Goal: Register for event/course

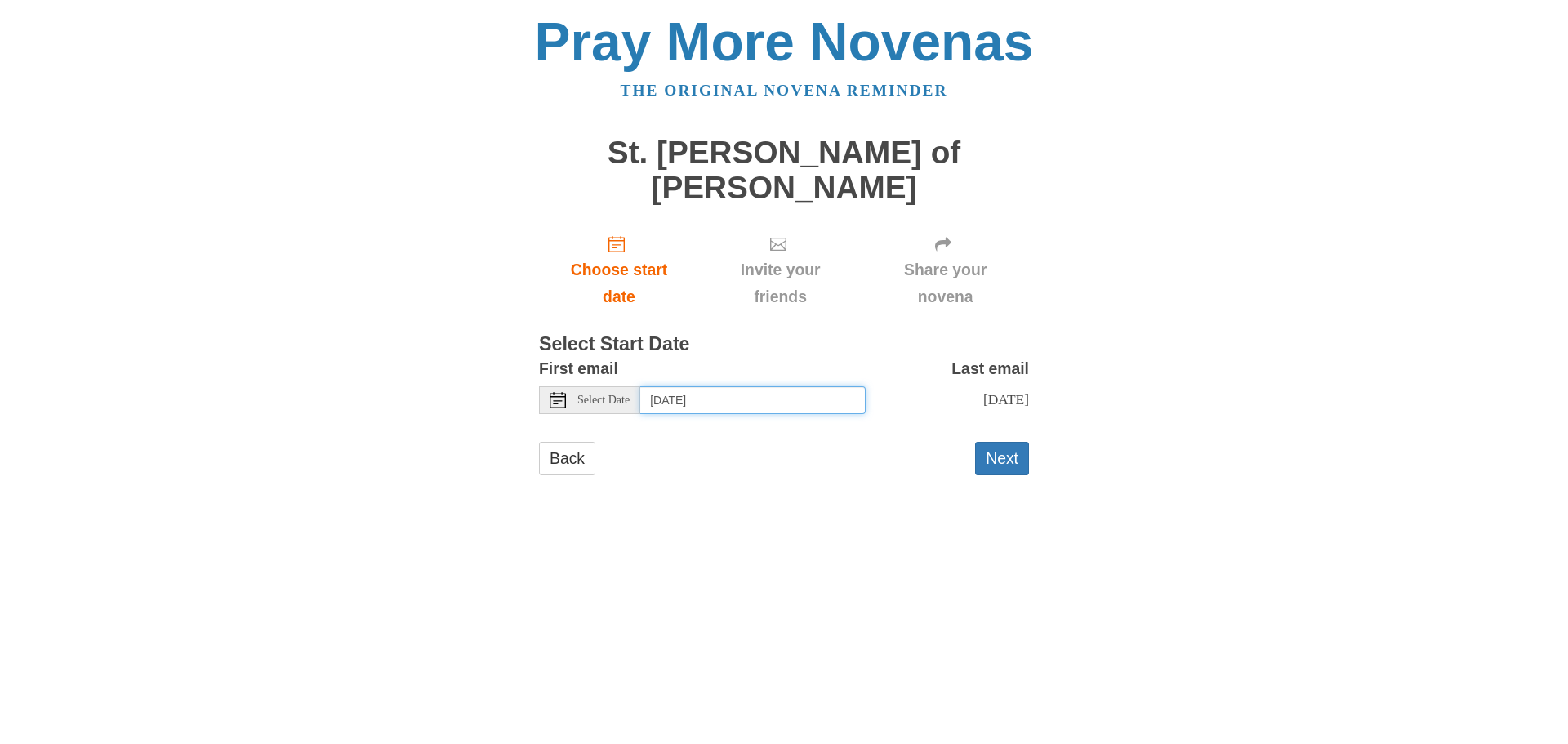
click at [722, 395] on input "Thursday, August 28th" at bounding box center [753, 400] width 225 height 28
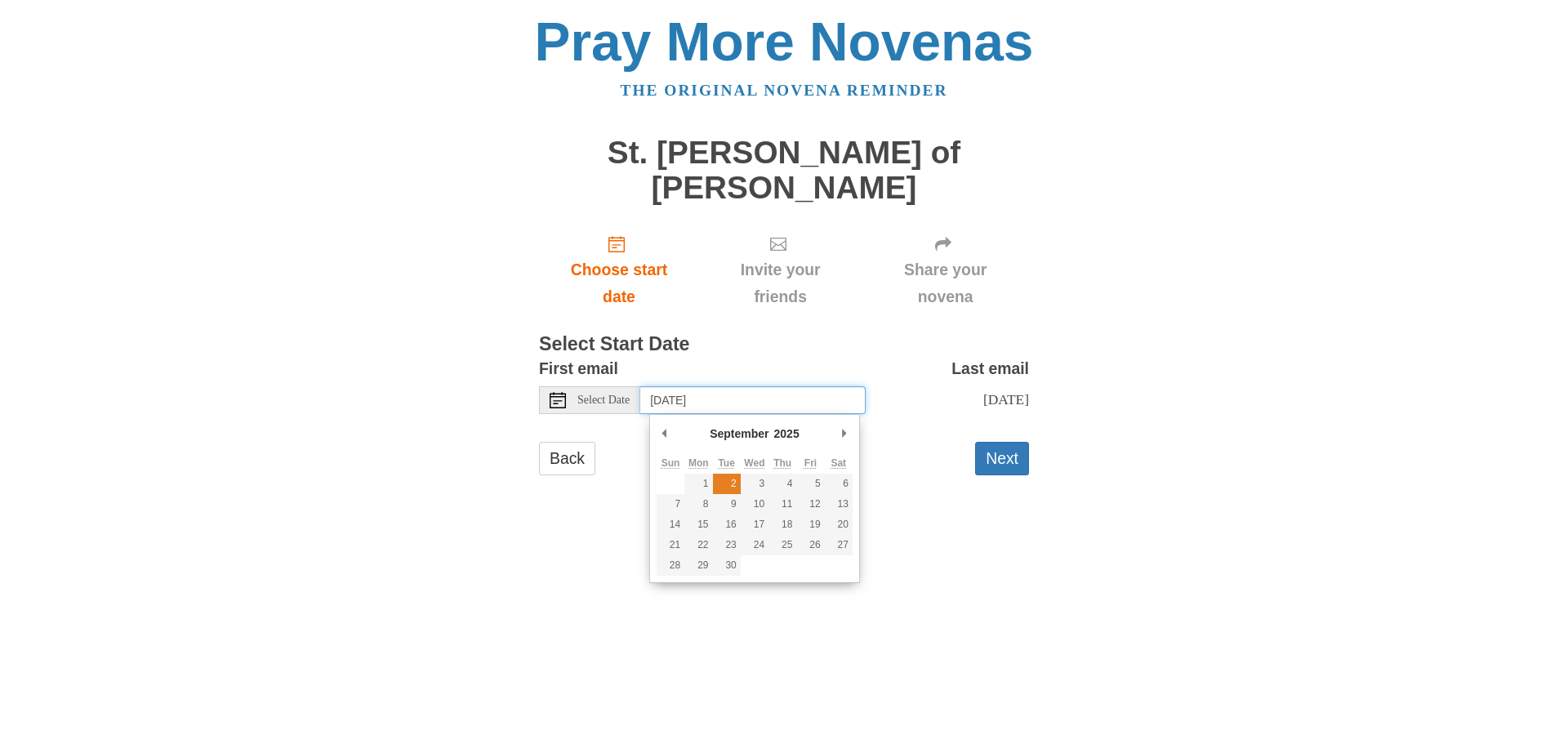
type input "Tuesday, September 2nd"
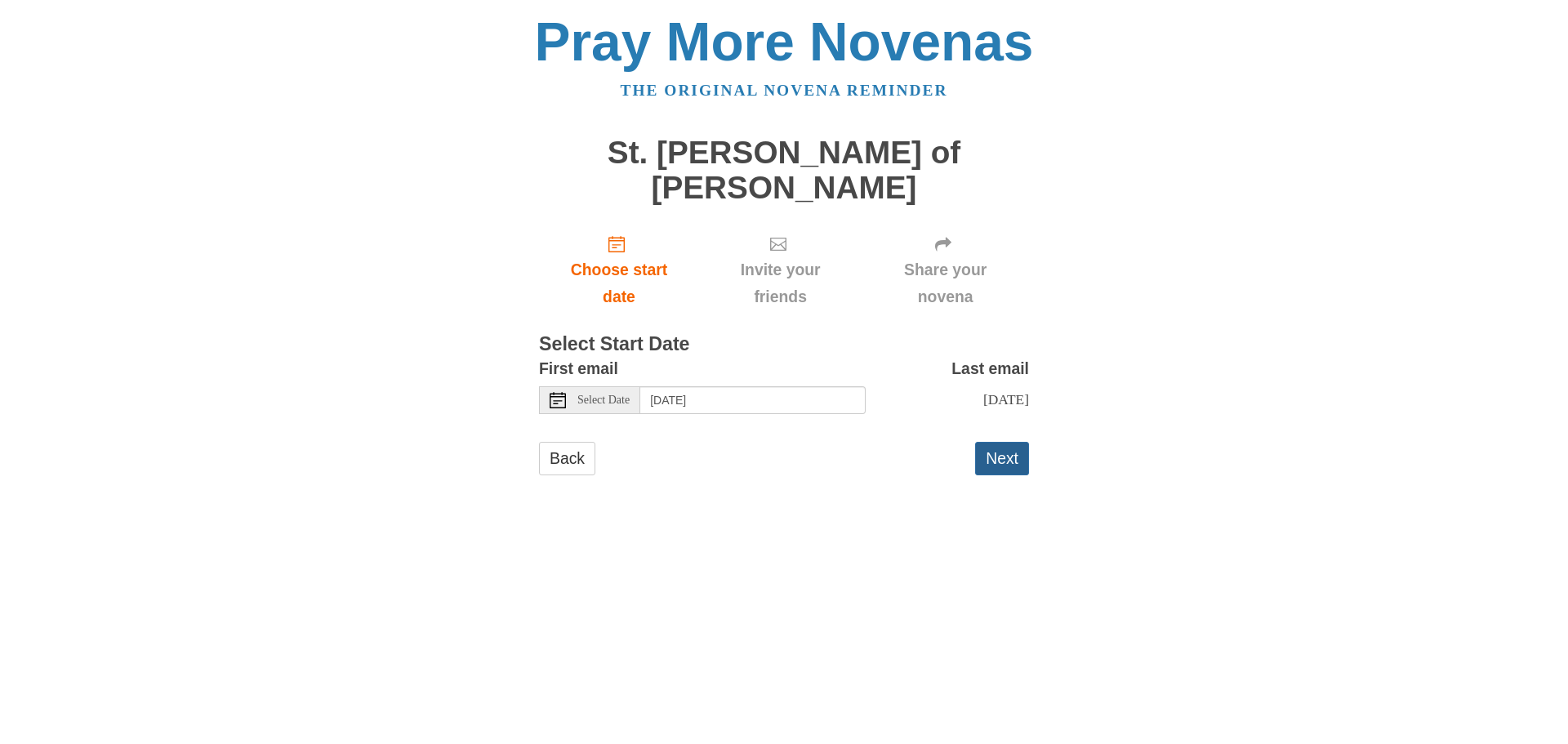
click at [1006, 463] on button "Next" at bounding box center [1002, 458] width 54 height 33
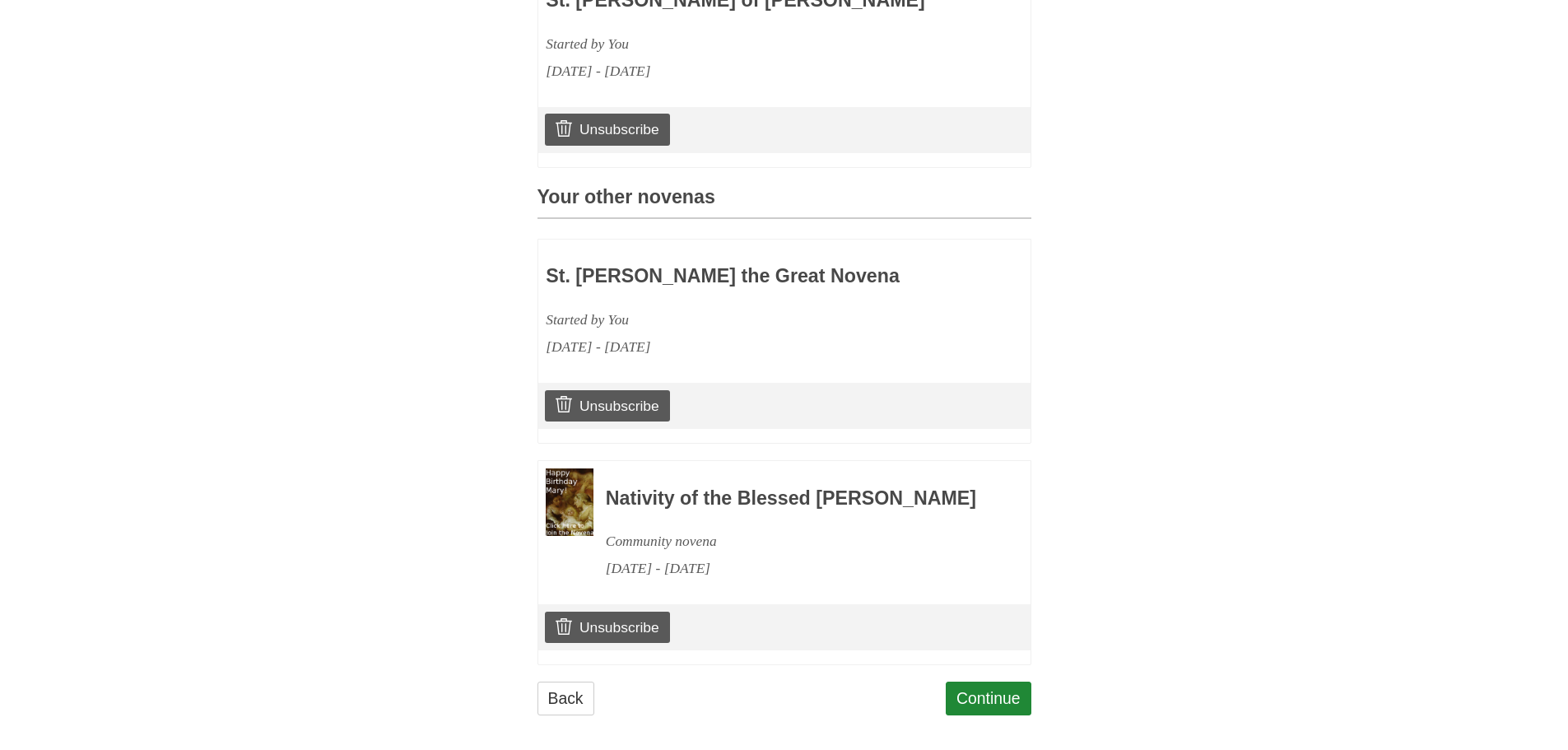
scroll to position [645, 0]
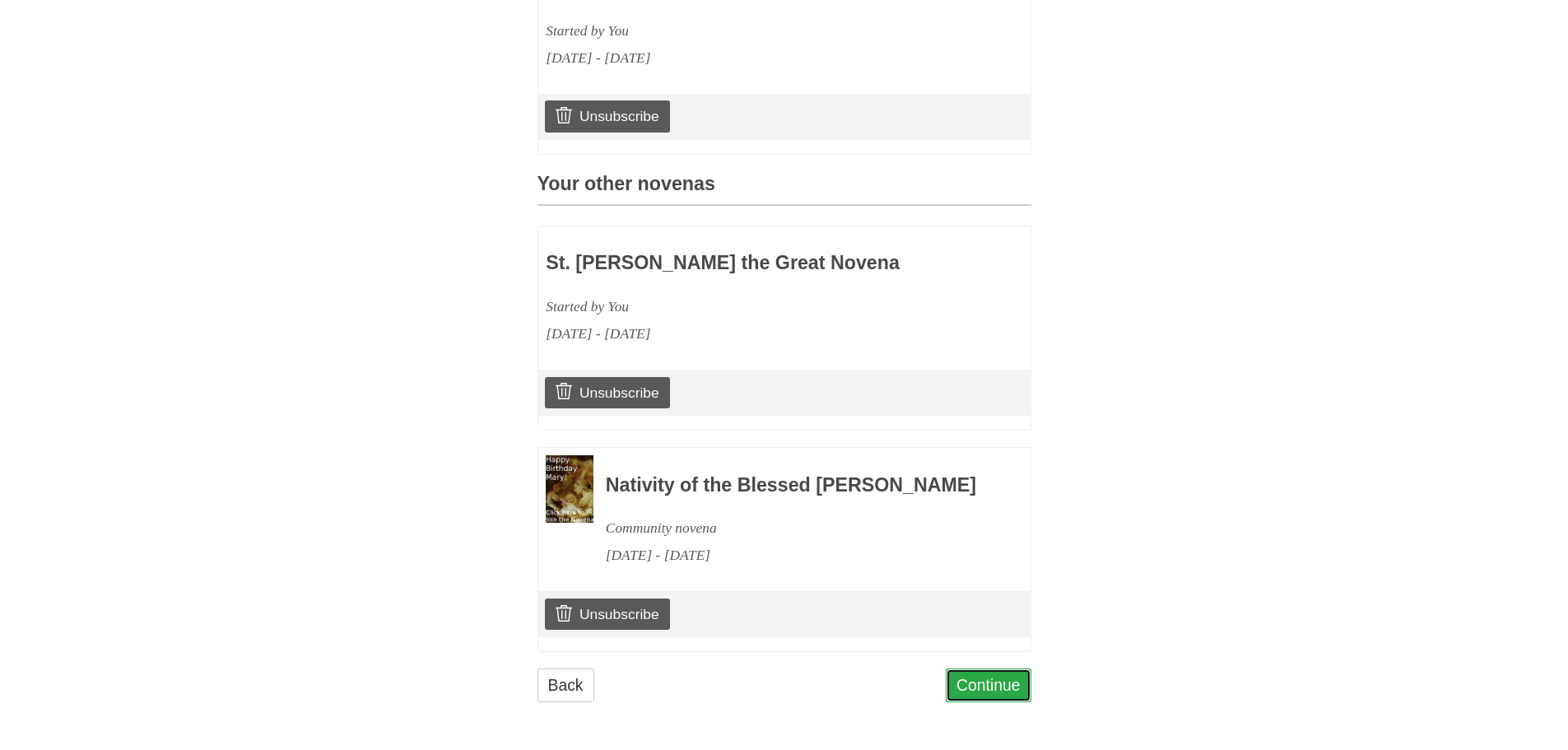
click at [977, 676] on link "Continue" at bounding box center [988, 685] width 85 height 34
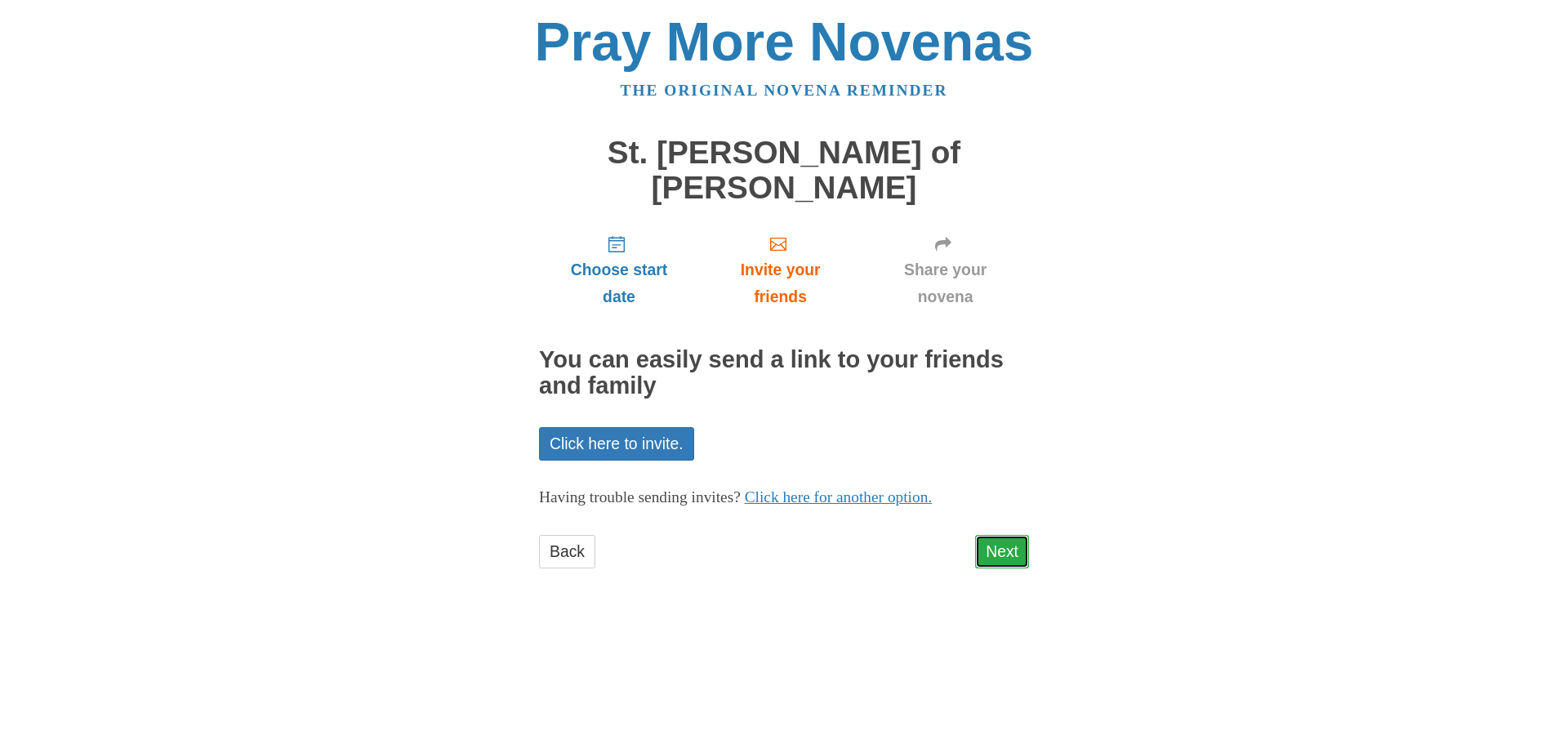
click at [1004, 554] on link "Next" at bounding box center [1002, 551] width 54 height 33
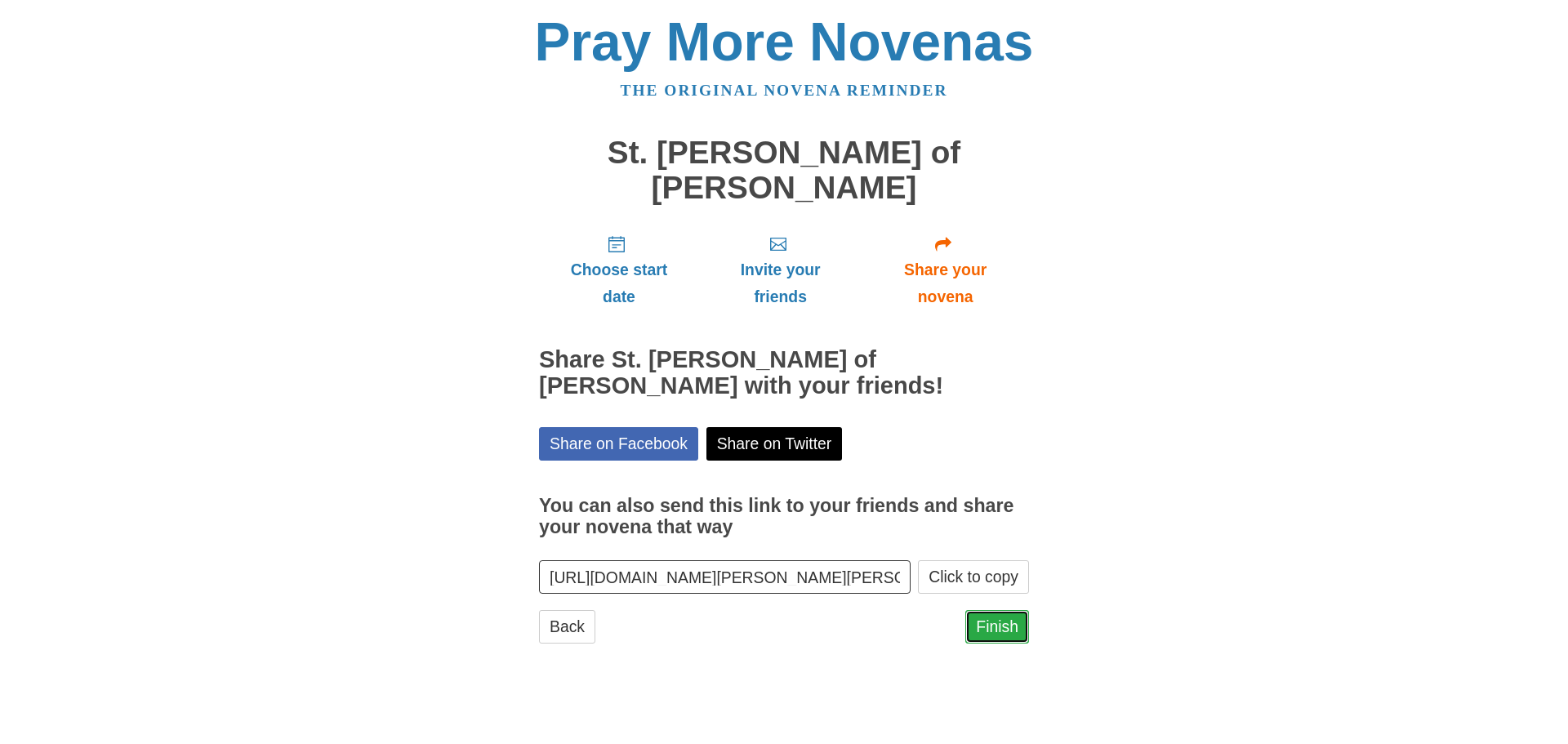
click at [983, 621] on link "Finish" at bounding box center [996, 626] width 64 height 33
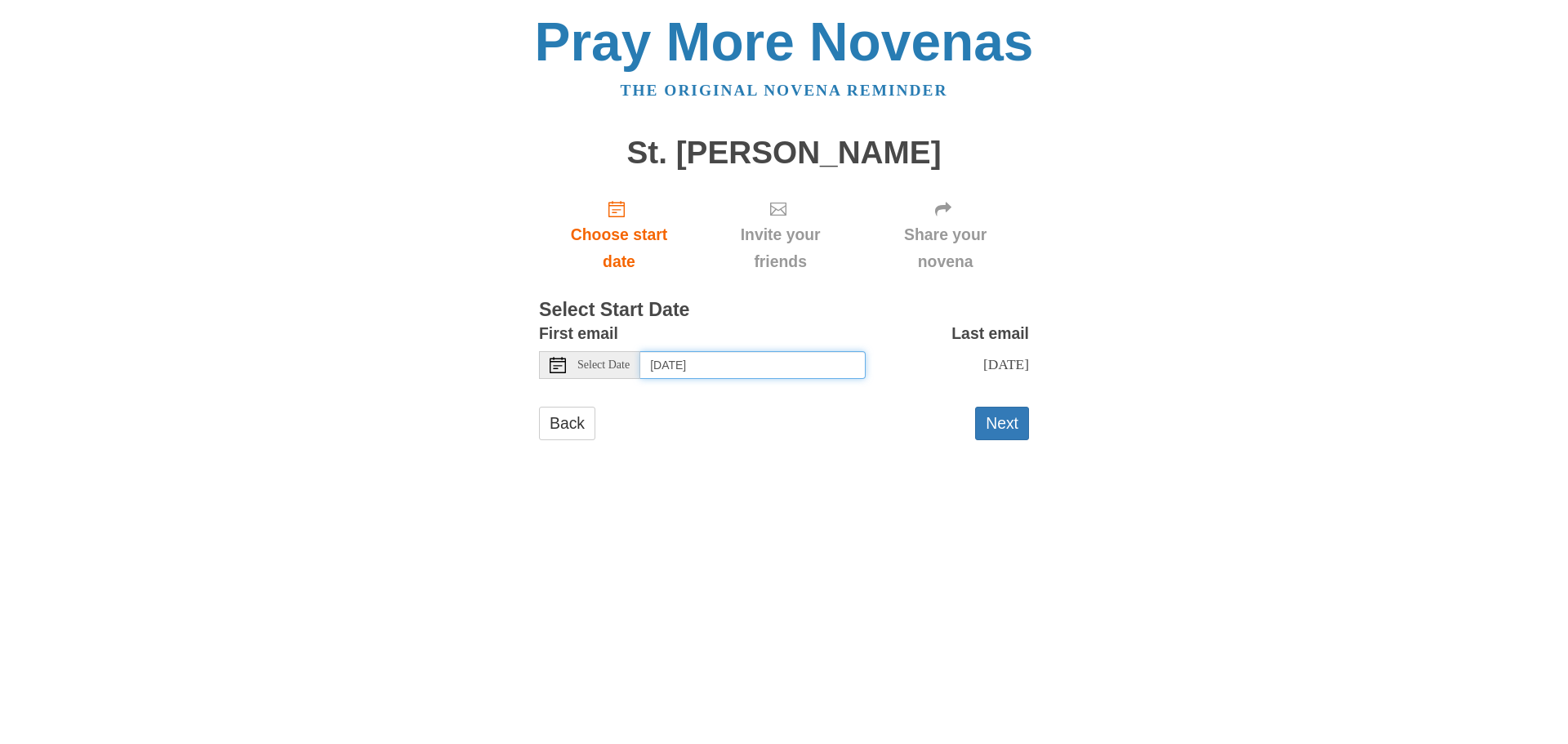
click at [735, 365] on input "Thursday, August 28th" at bounding box center [753, 364] width 225 height 28
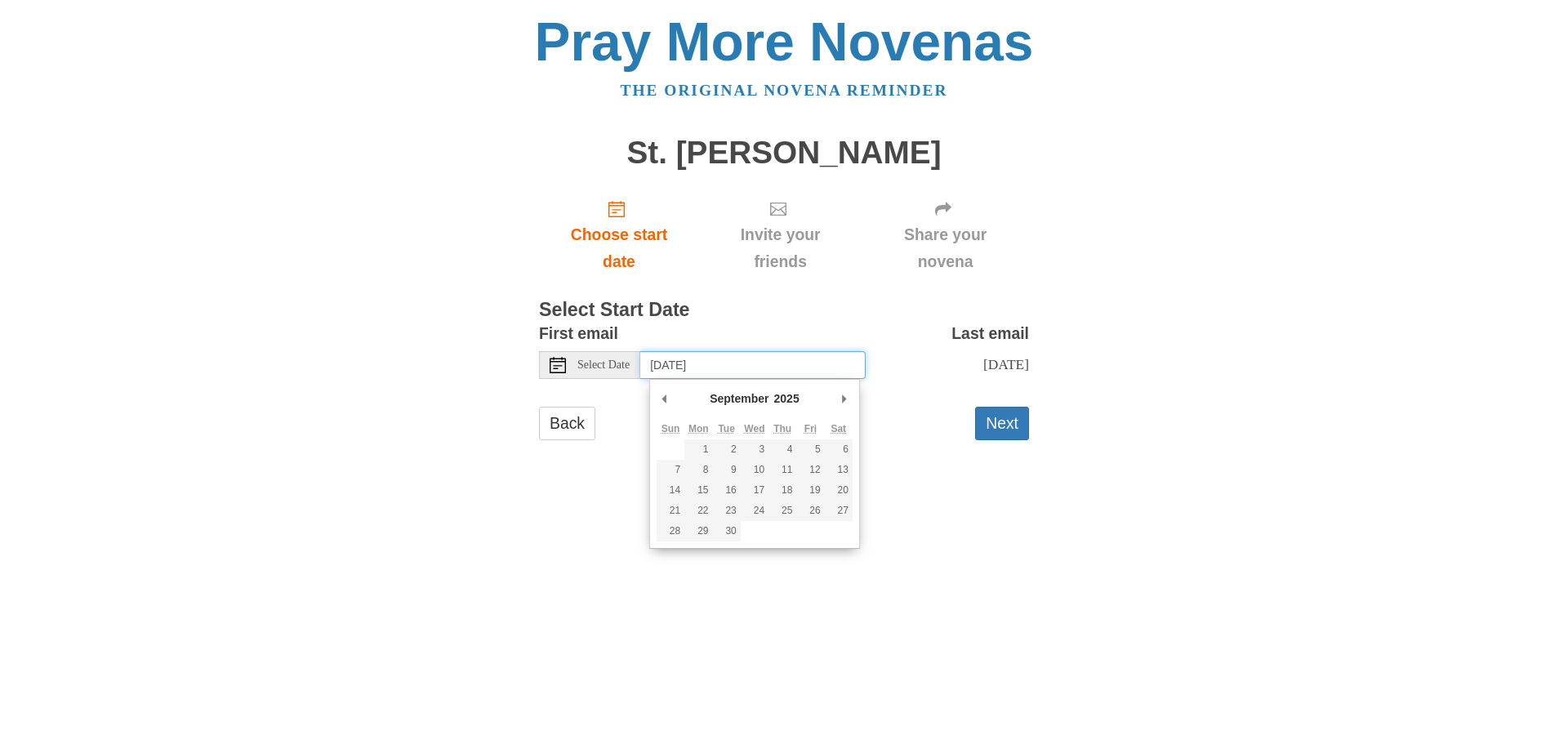
type input "Friday, September 12th"
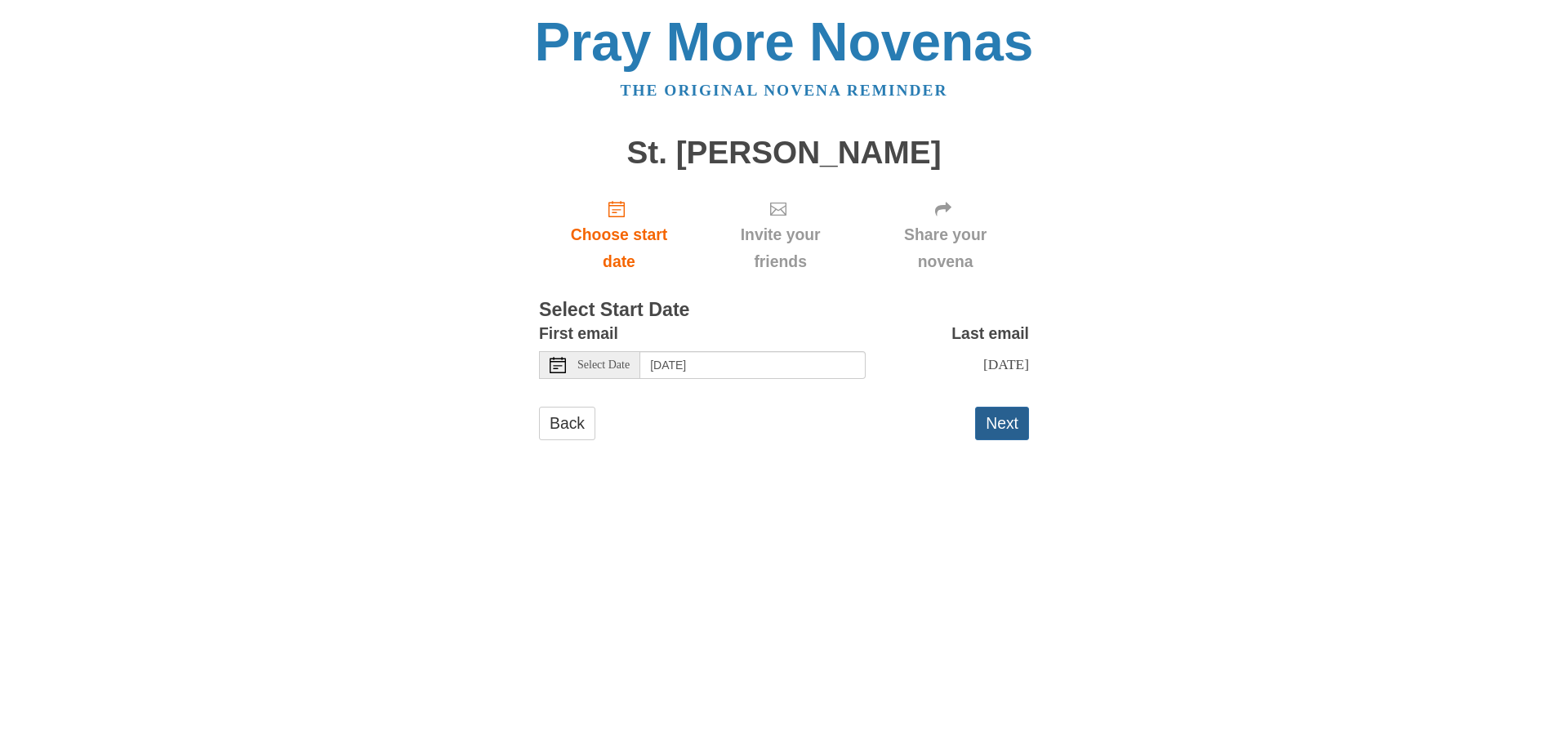
click at [998, 435] on button "Next" at bounding box center [1002, 422] width 54 height 33
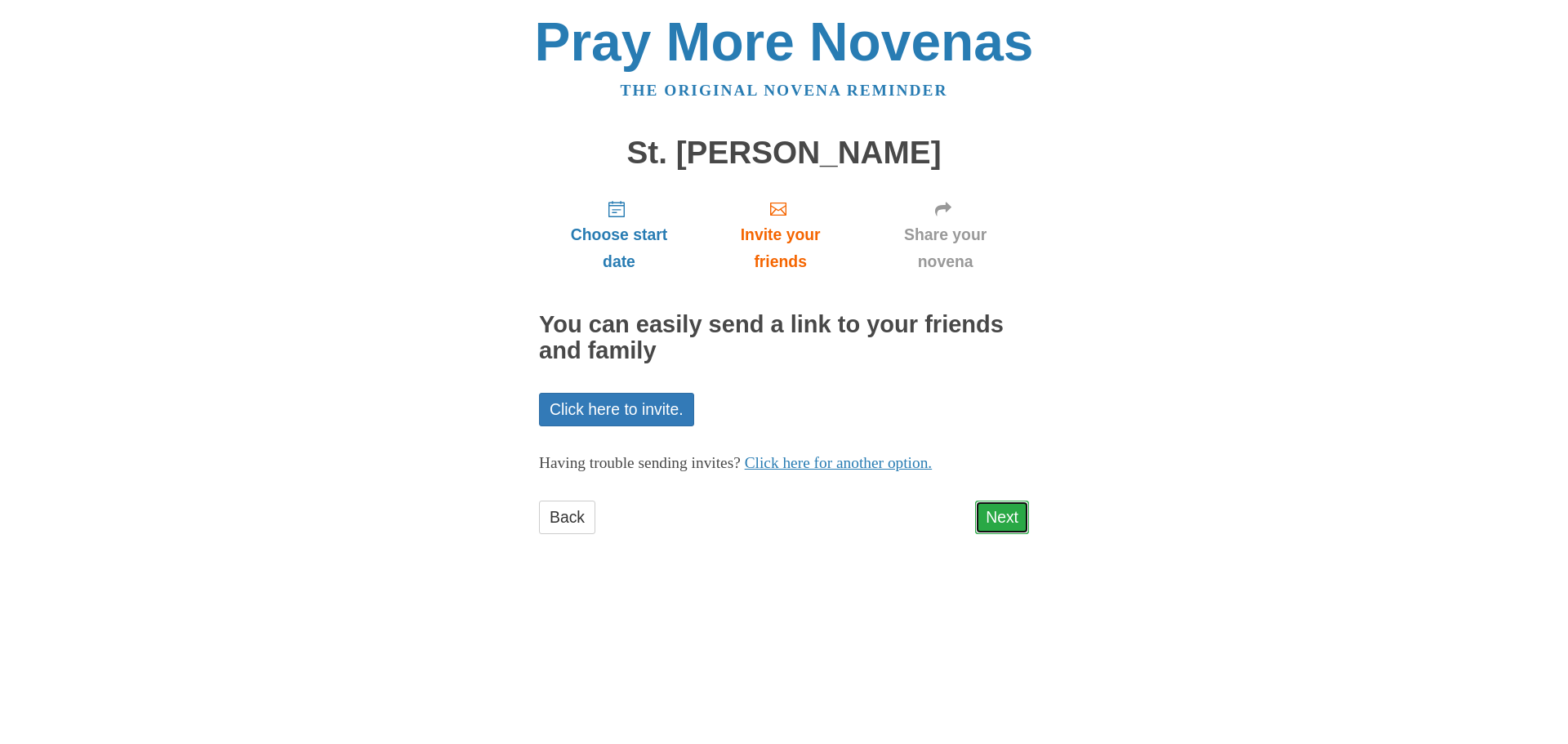
click at [1001, 517] on link "Next" at bounding box center [1002, 517] width 54 height 33
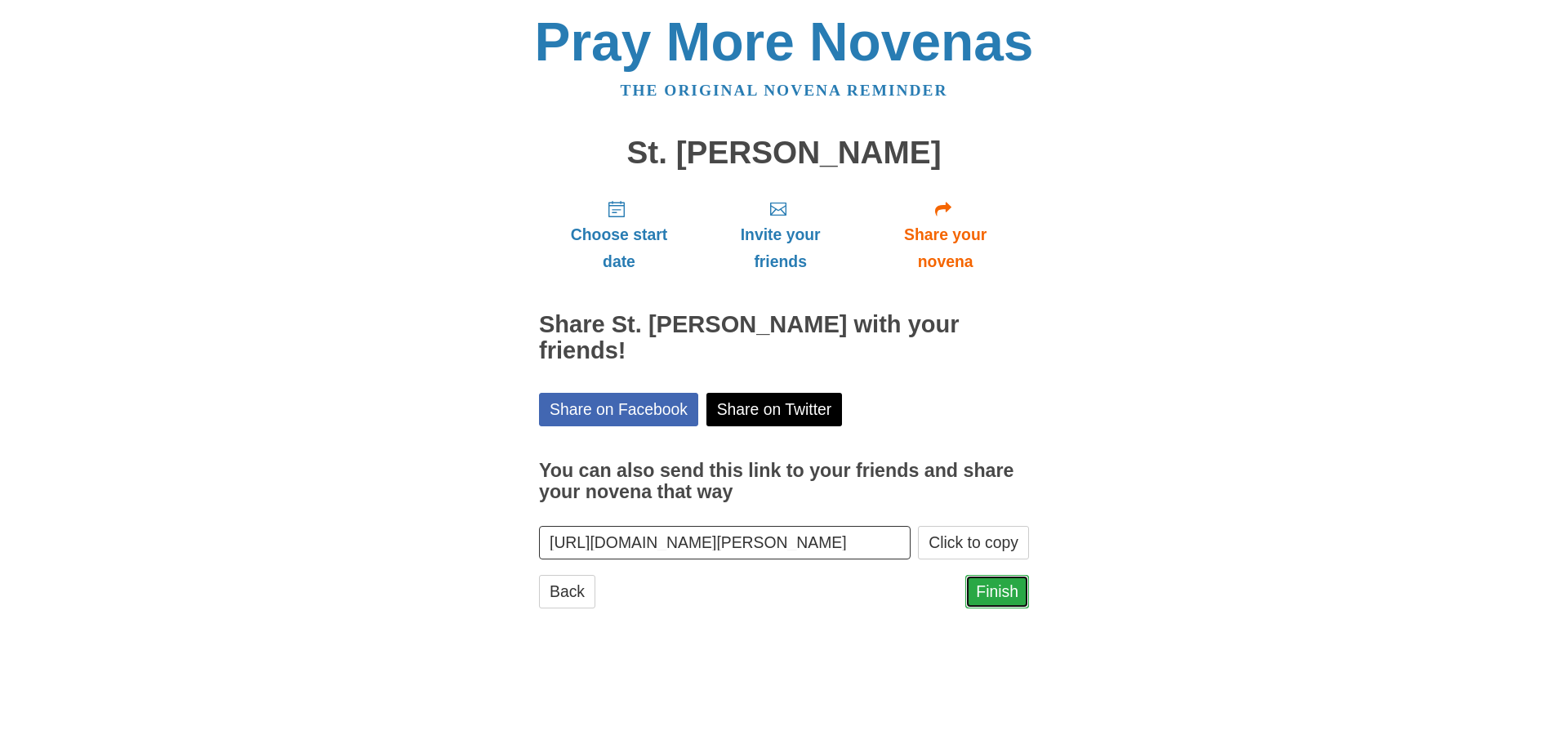
click at [990, 590] on link "Finish" at bounding box center [996, 591] width 64 height 33
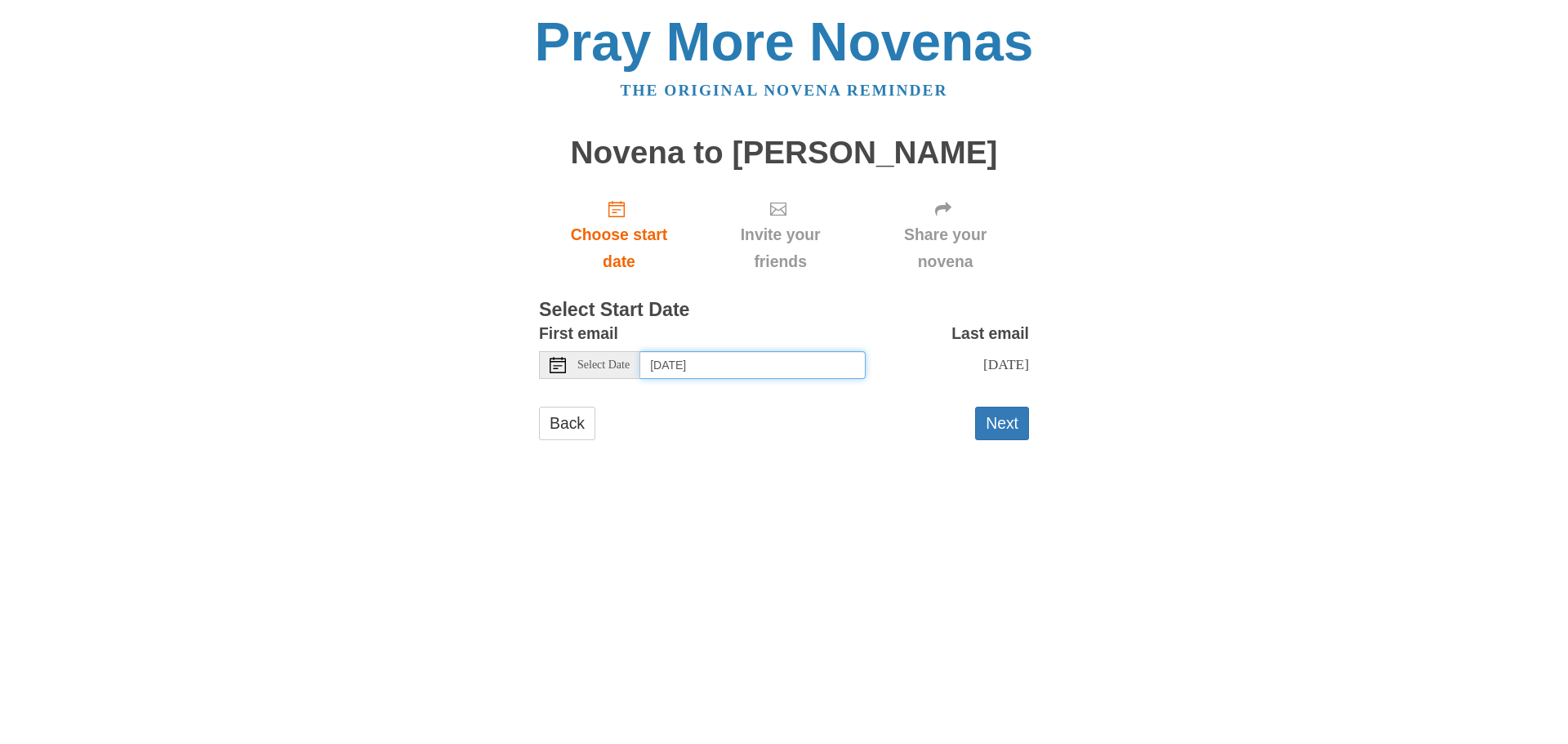
click at [745, 369] on input "Thursday, August 28th" at bounding box center [753, 364] width 225 height 28
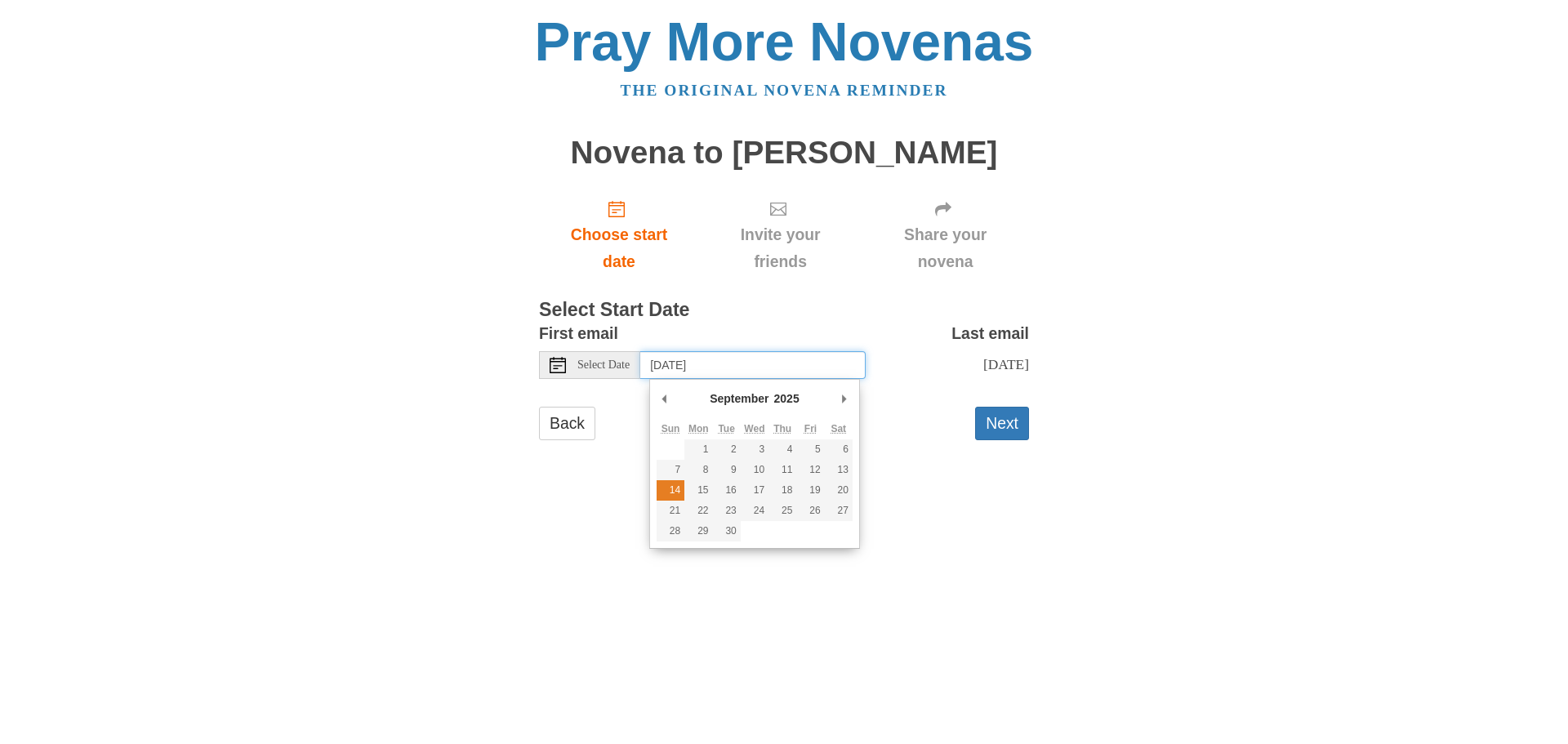
type input "Sunday, September 14th"
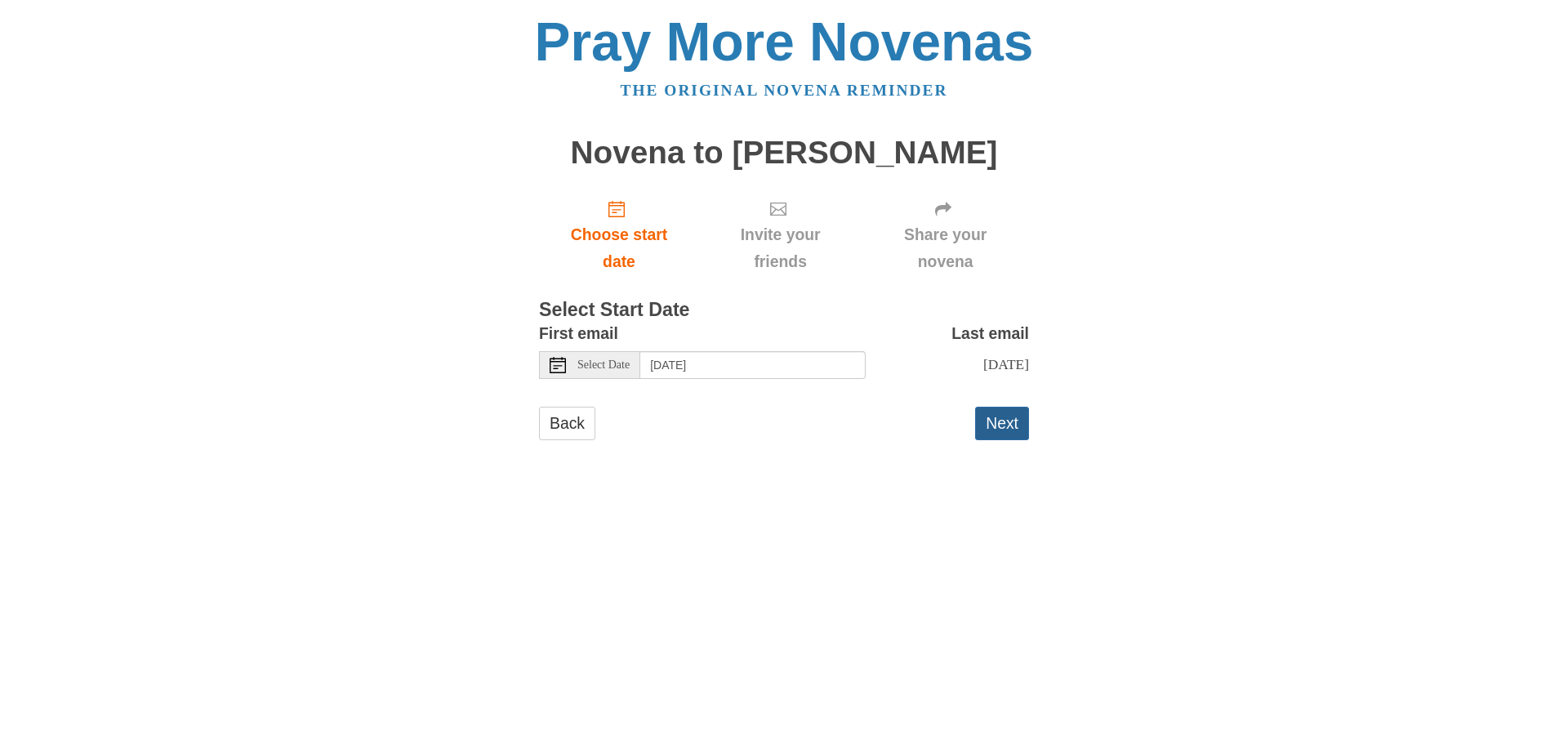
drag, startPoint x: 993, startPoint y: 440, endPoint x: 977, endPoint y: 454, distance: 21.3
click at [995, 440] on button "Next" at bounding box center [1002, 422] width 54 height 33
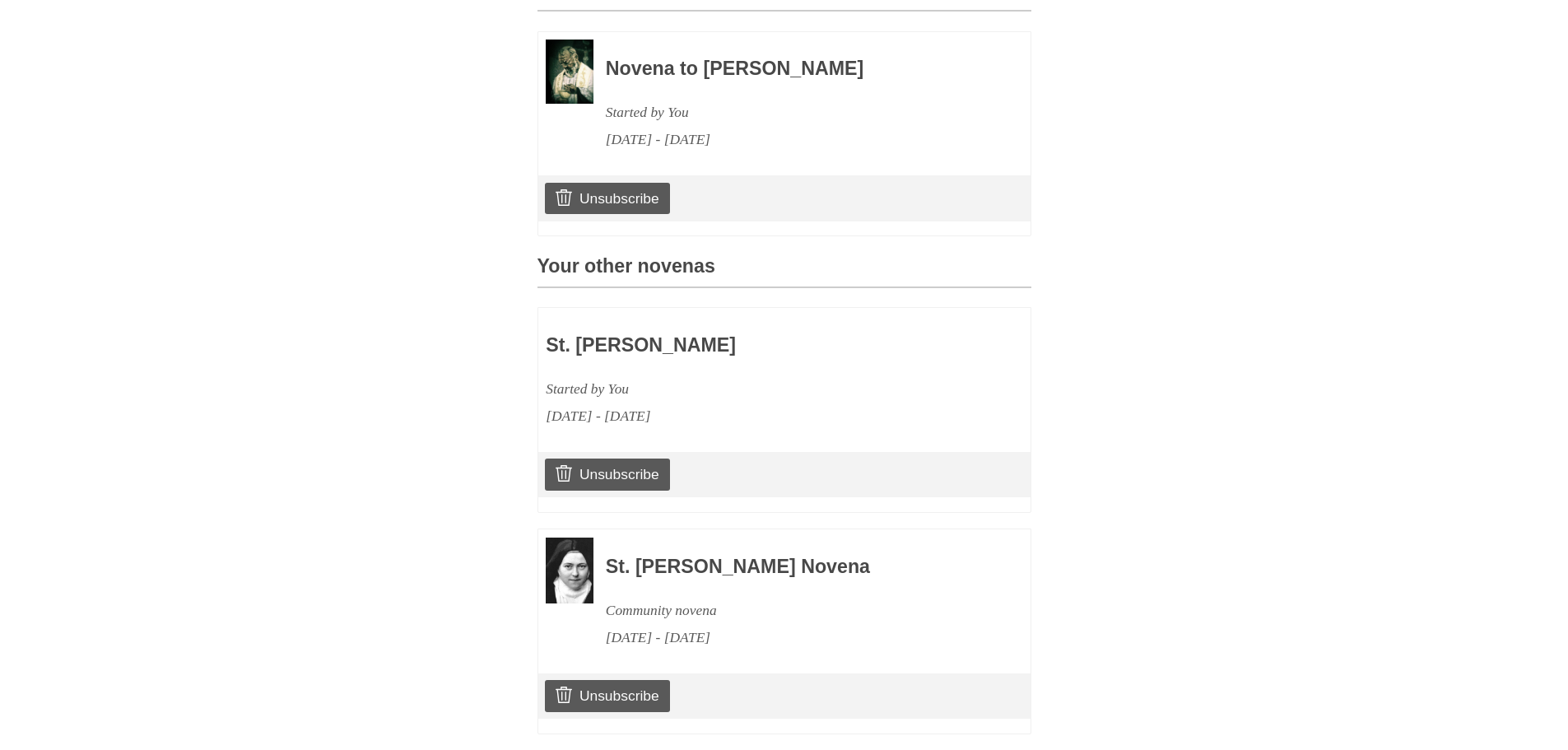
scroll to position [589, 0]
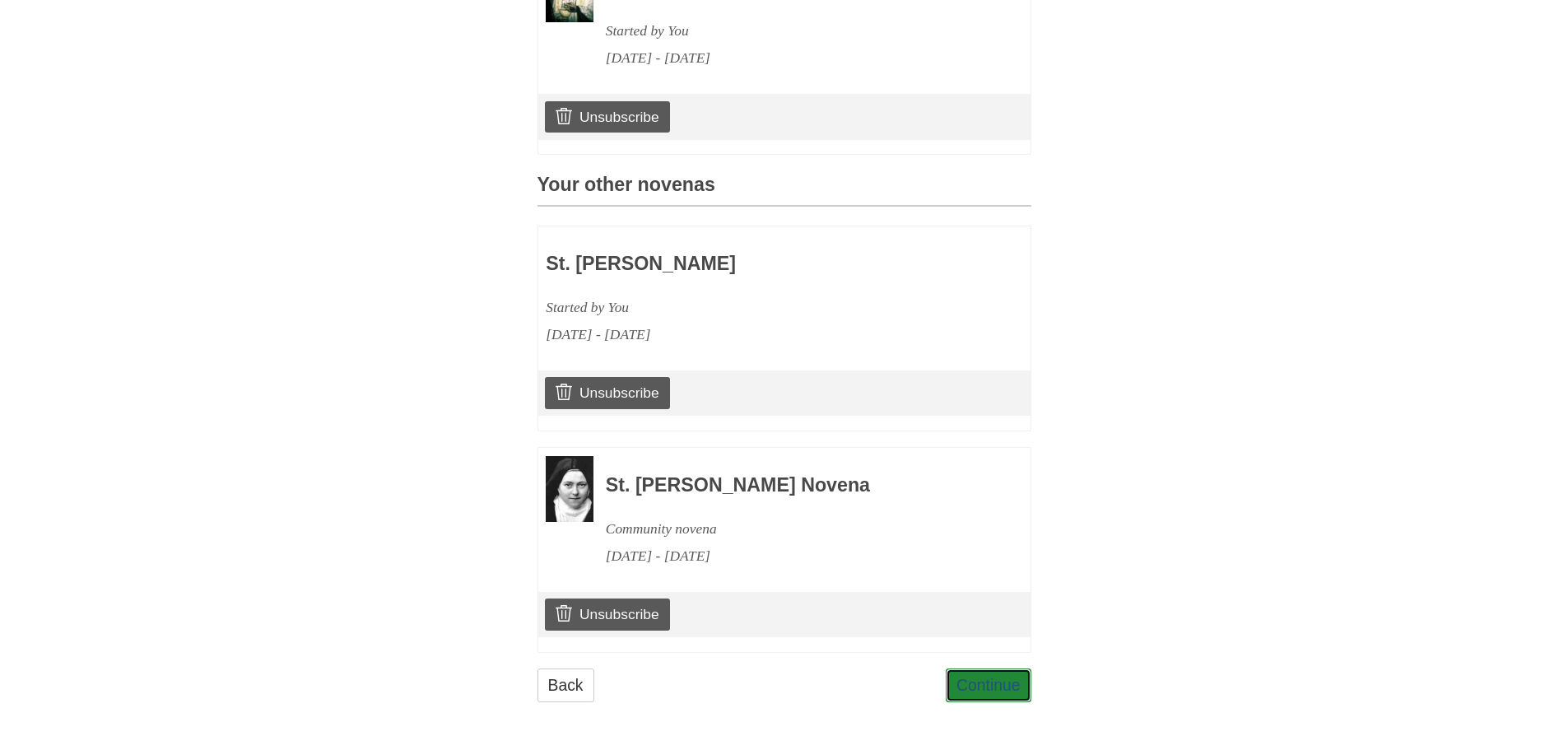
drag, startPoint x: 982, startPoint y: 680, endPoint x: 1065, endPoint y: 593, distance: 120.2
click at [983, 680] on link "Continue" at bounding box center [988, 685] width 85 height 34
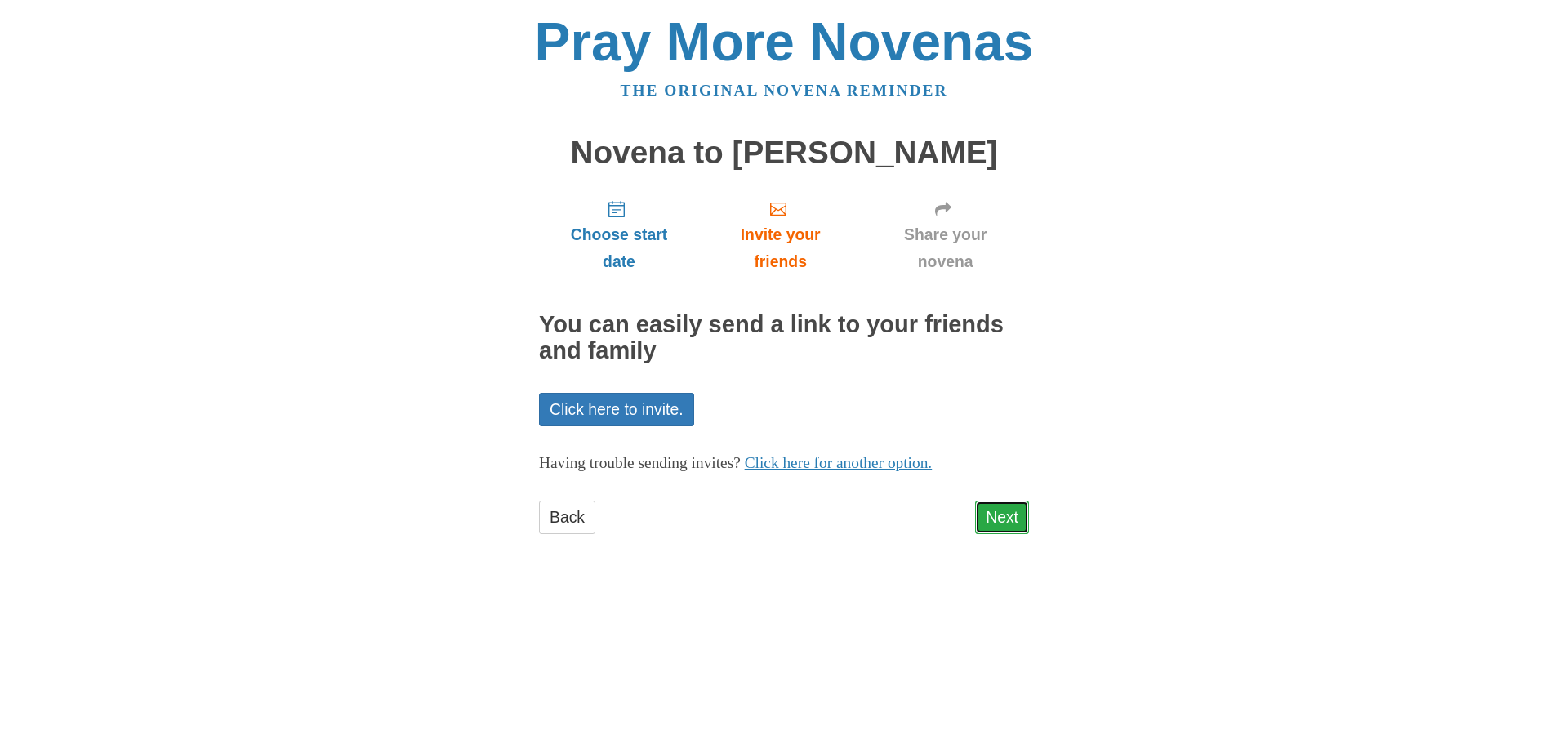
click at [1003, 513] on link "Next" at bounding box center [1002, 517] width 54 height 33
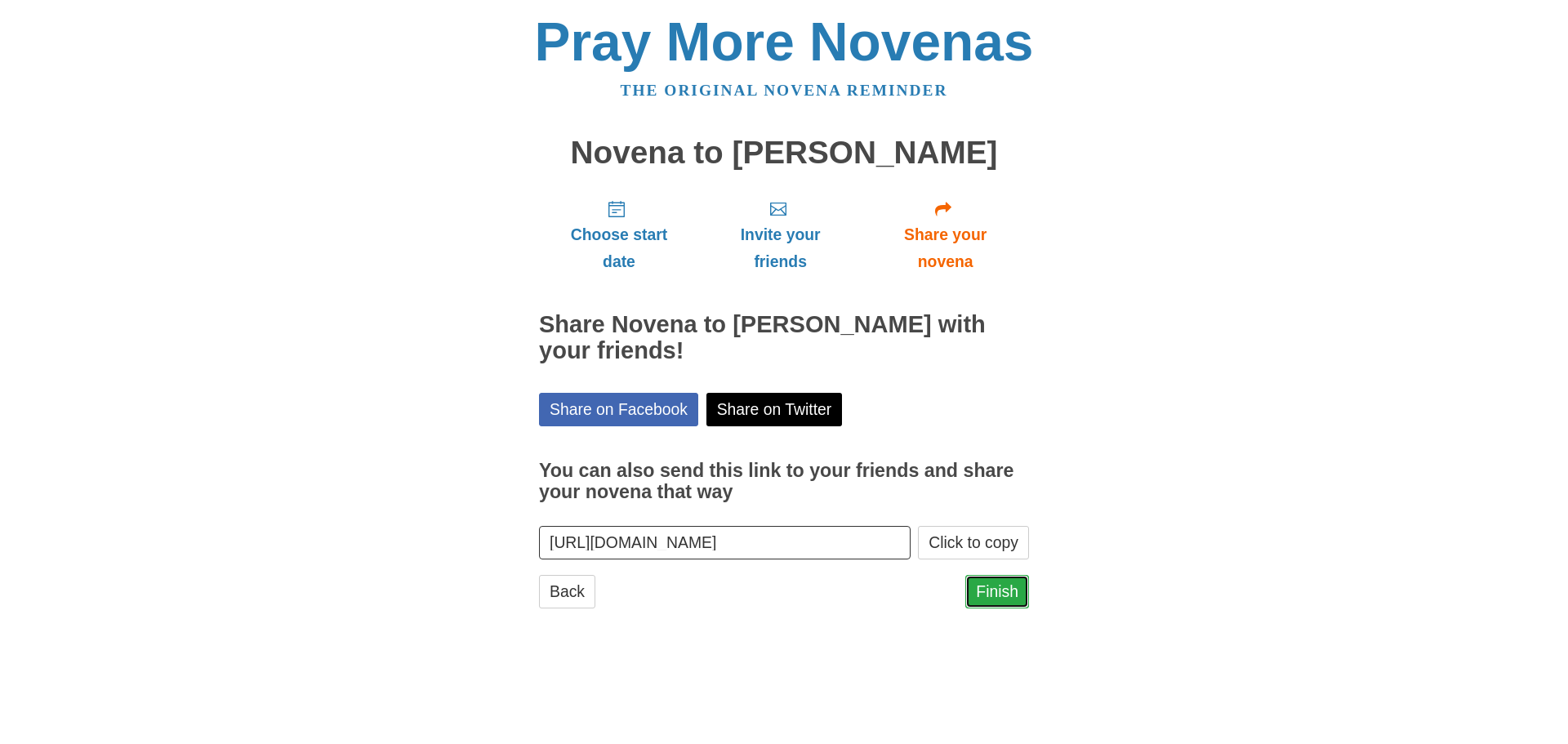
click at [996, 594] on link "Finish" at bounding box center [996, 591] width 64 height 33
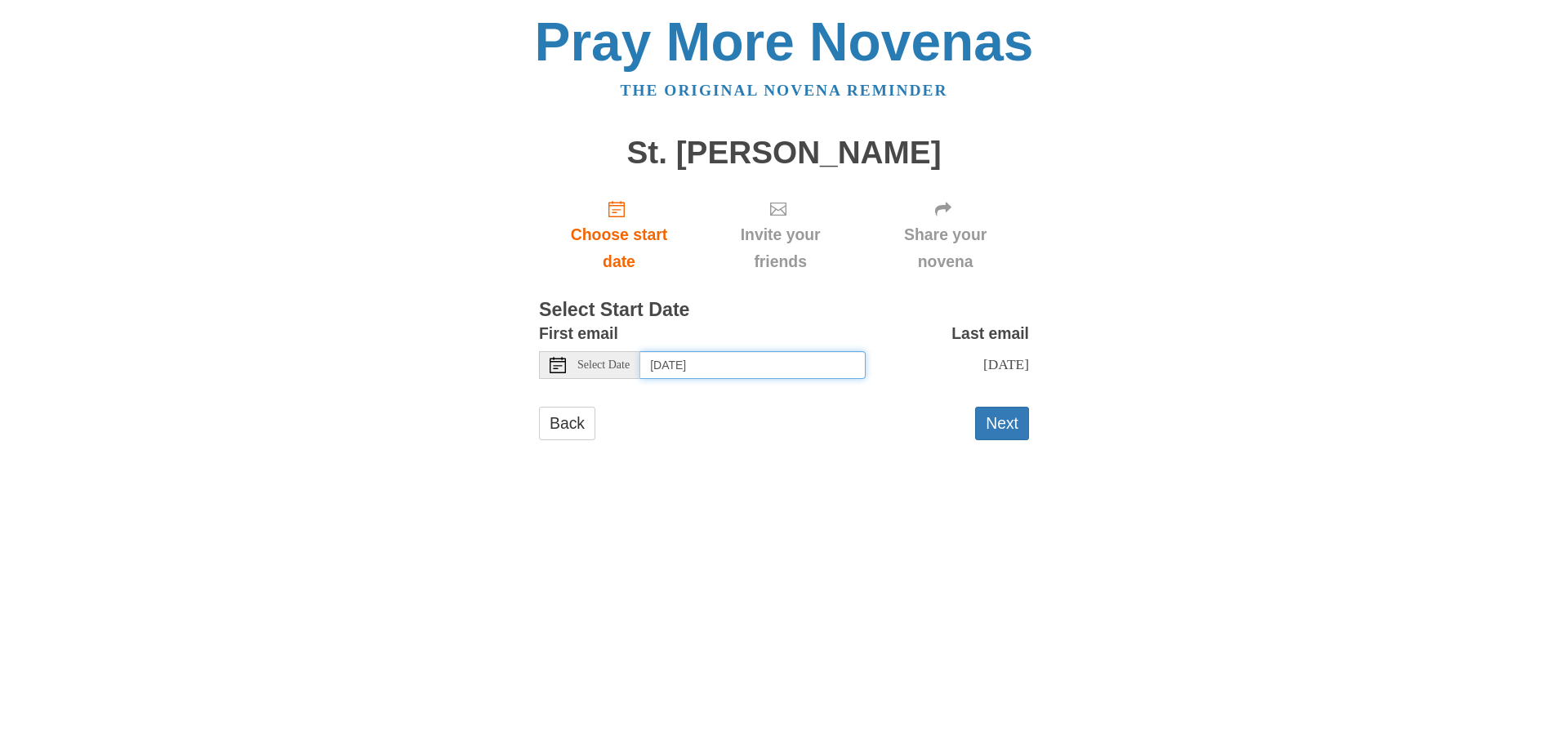
click at [752, 372] on input "[DATE]" at bounding box center [753, 364] width 225 height 28
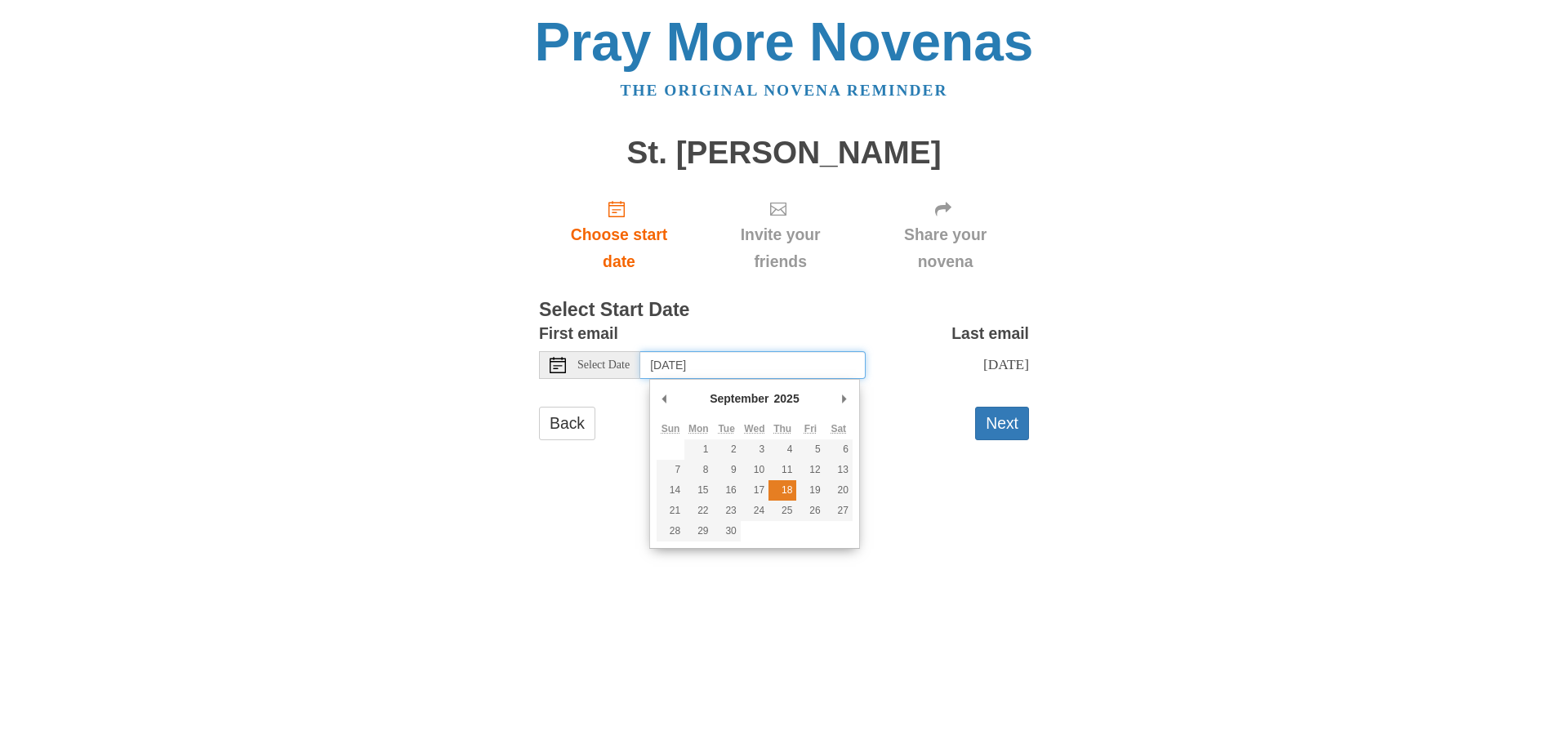
type input "[DATE]"
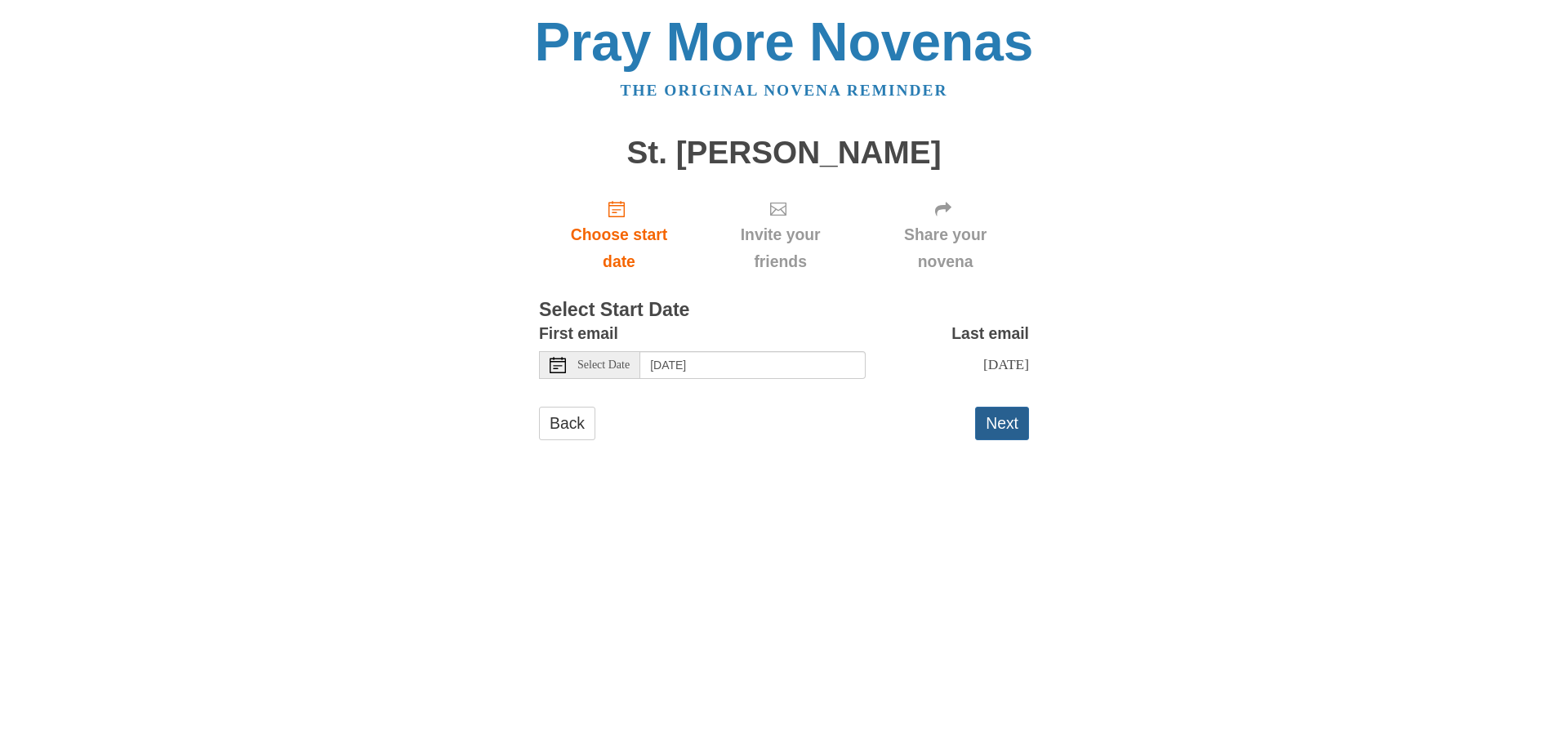
click at [999, 436] on button "Next" at bounding box center [1002, 422] width 54 height 33
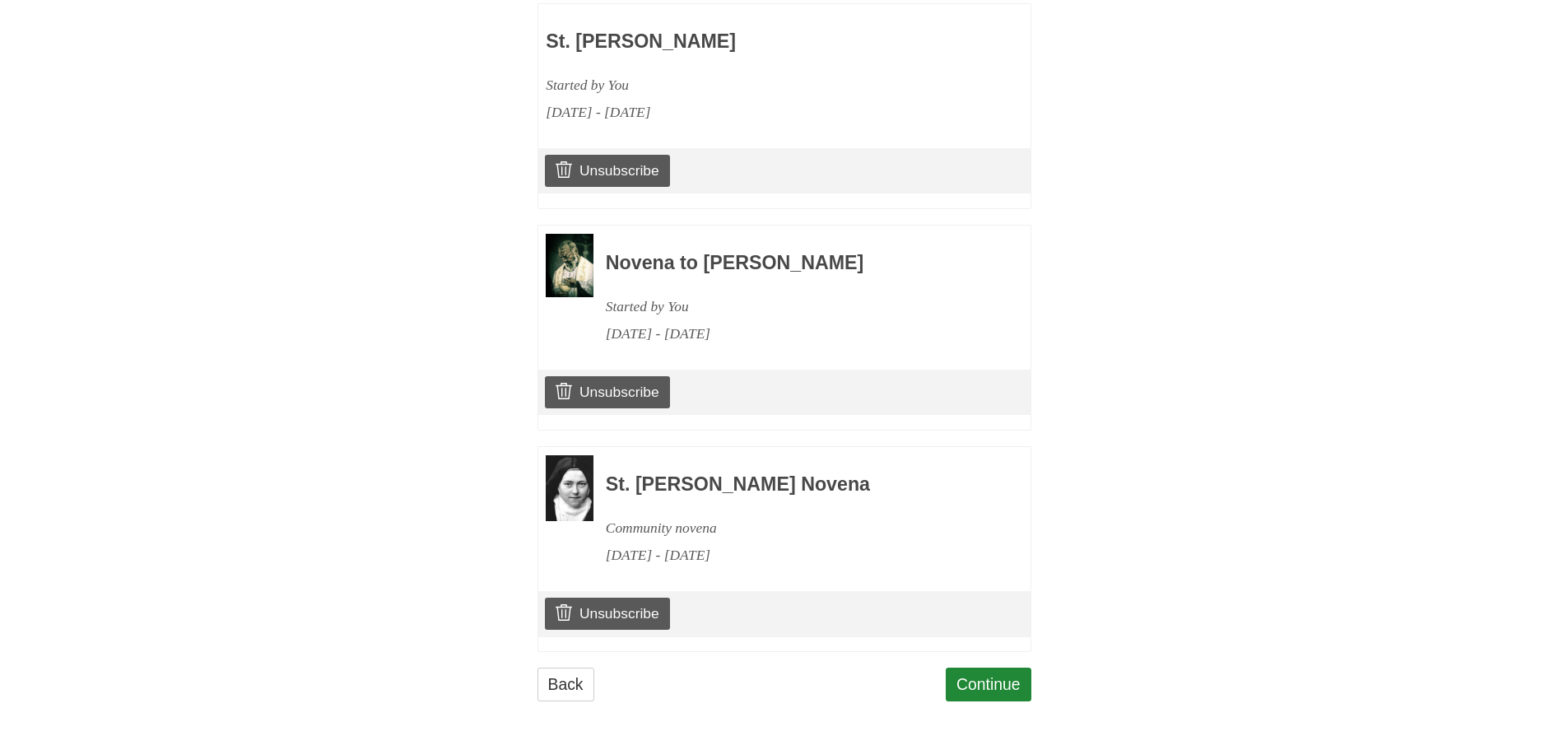
scroll to position [810, 0]
click at [995, 686] on link "Continue" at bounding box center [988, 684] width 85 height 34
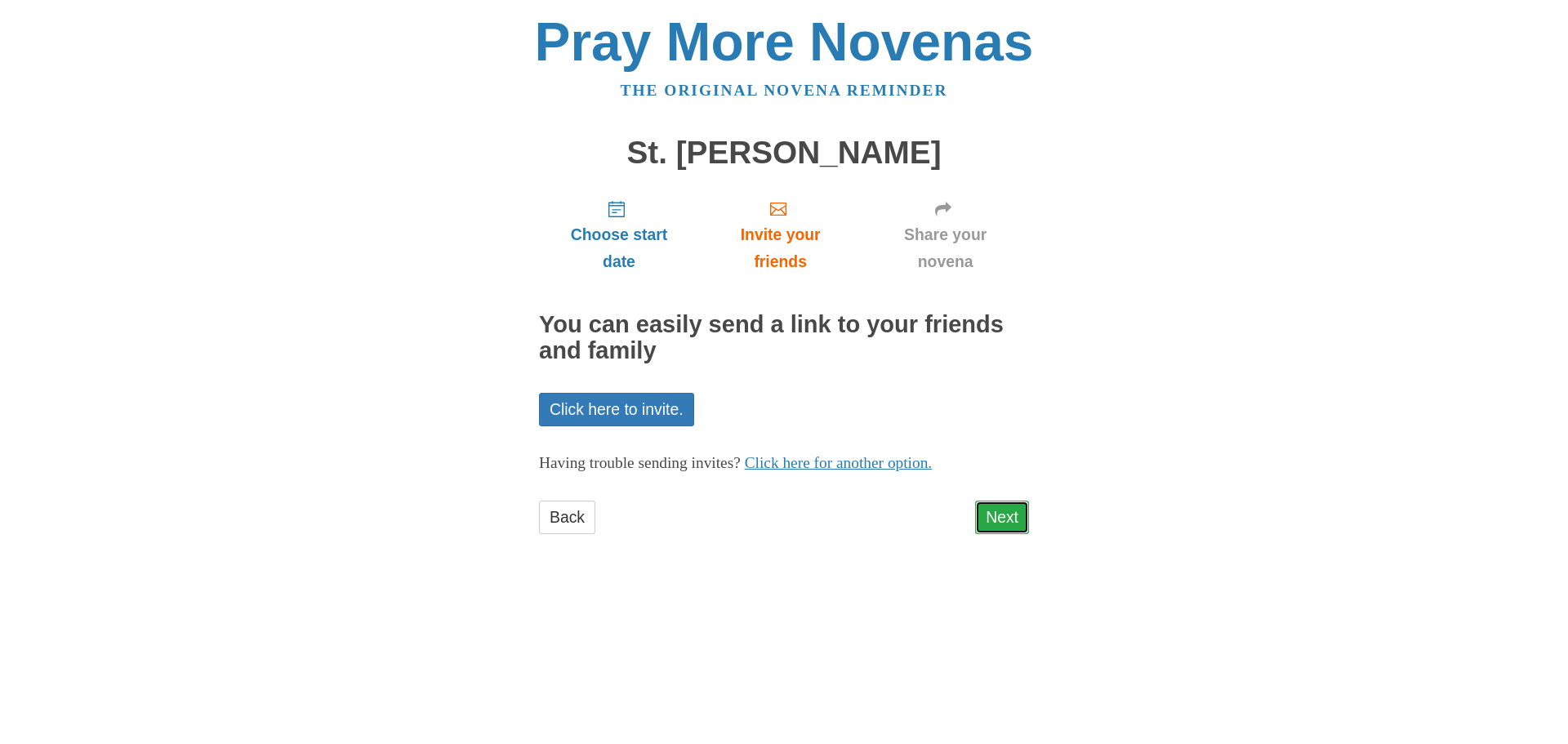
click at [1007, 502] on link "Next" at bounding box center [1002, 517] width 54 height 33
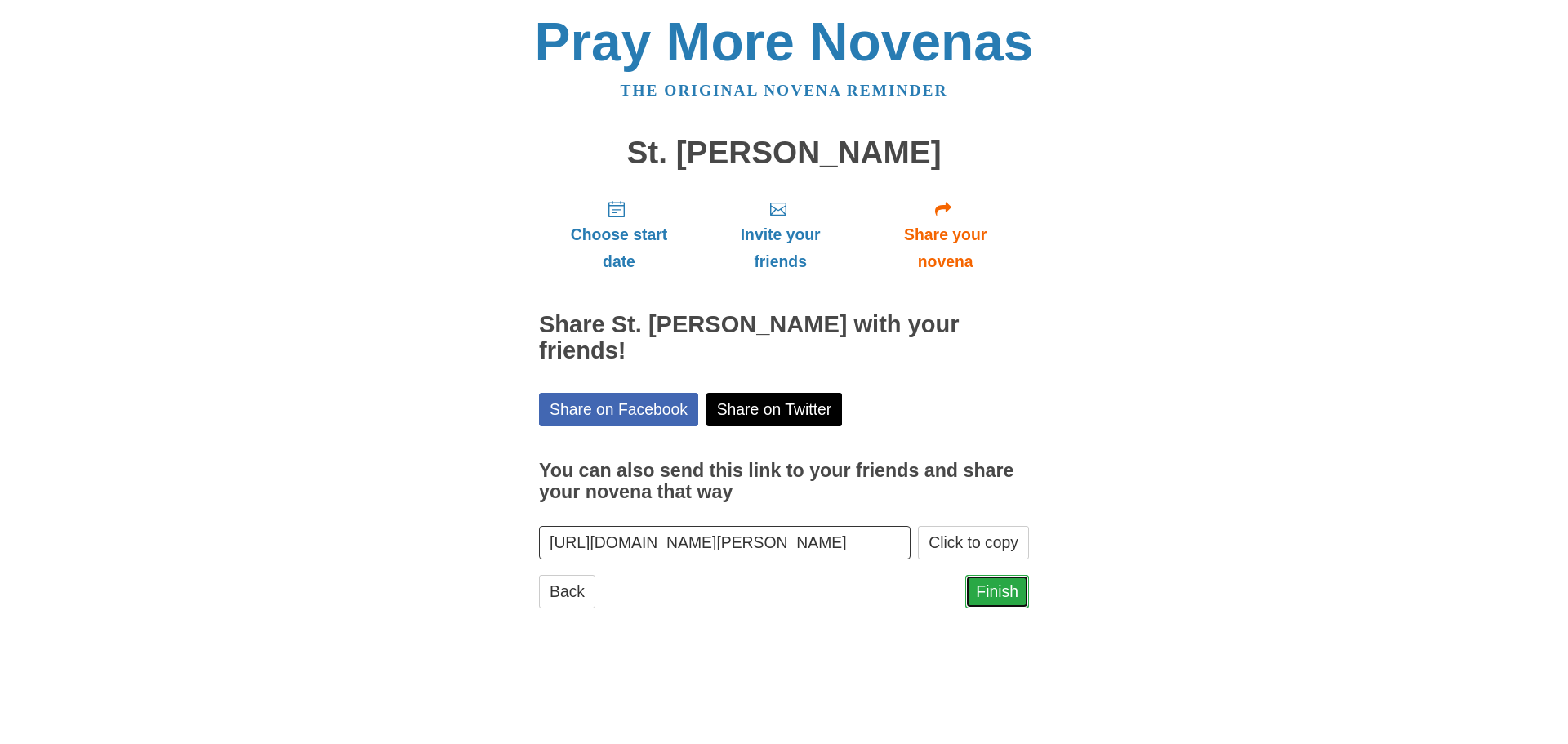
click at [978, 582] on link "Finish" at bounding box center [996, 591] width 64 height 33
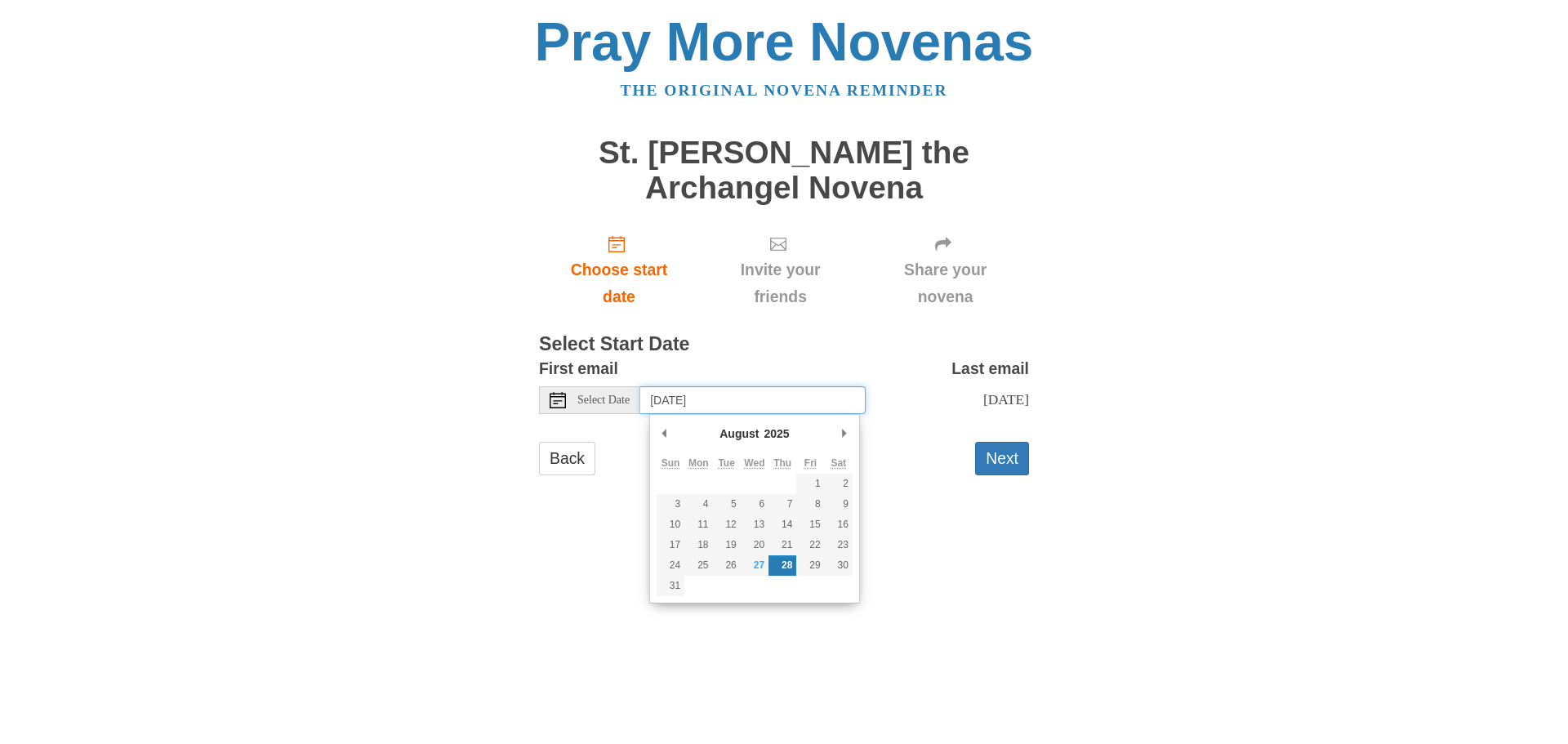
click at [753, 398] on input "Thursday, August 28th" at bounding box center [753, 400] width 225 height 28
type input "Saturday, September 20th"
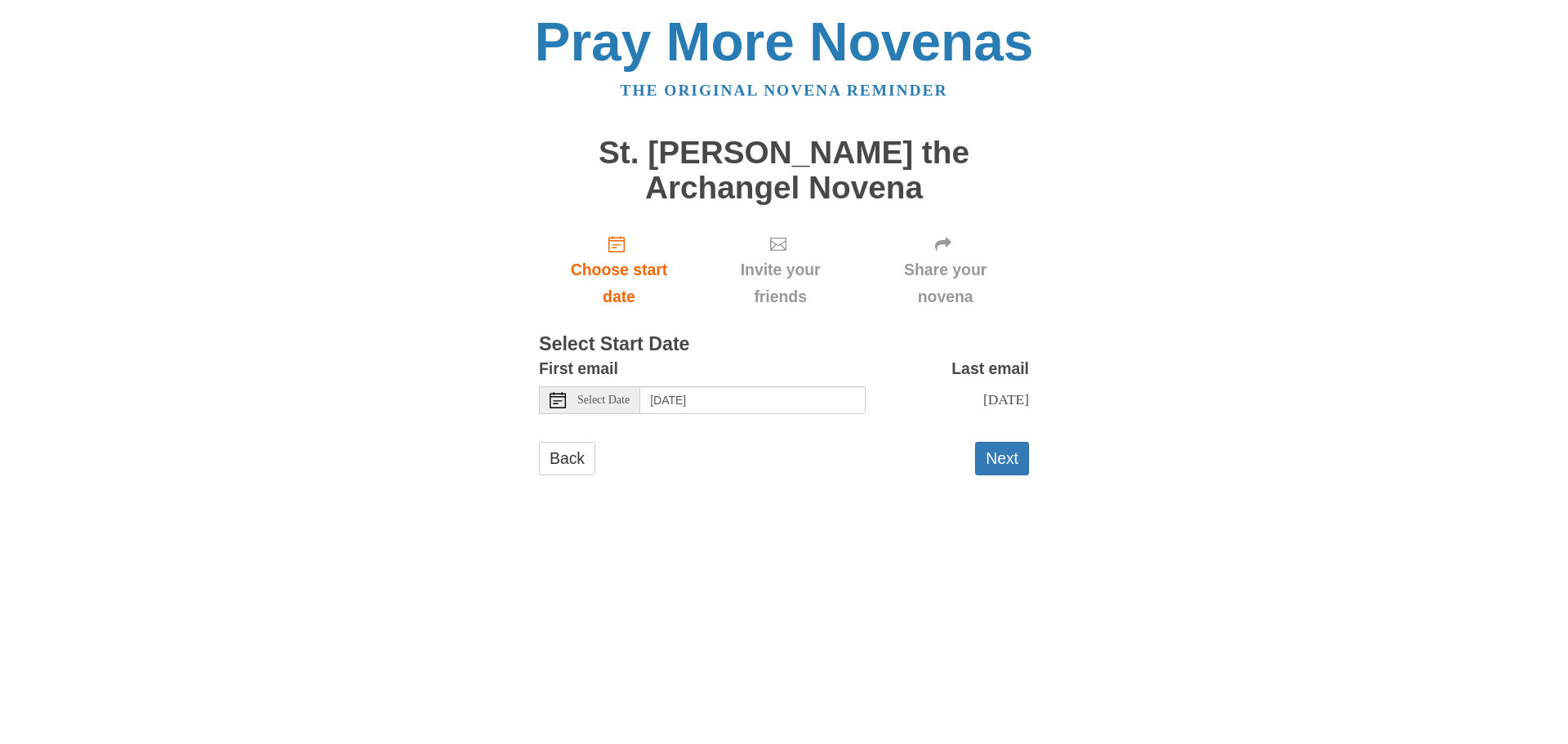
drag, startPoint x: 992, startPoint y: 475, endPoint x: 978, endPoint y: 491, distance: 21.3
click at [992, 474] on button "Next" at bounding box center [1002, 458] width 54 height 33
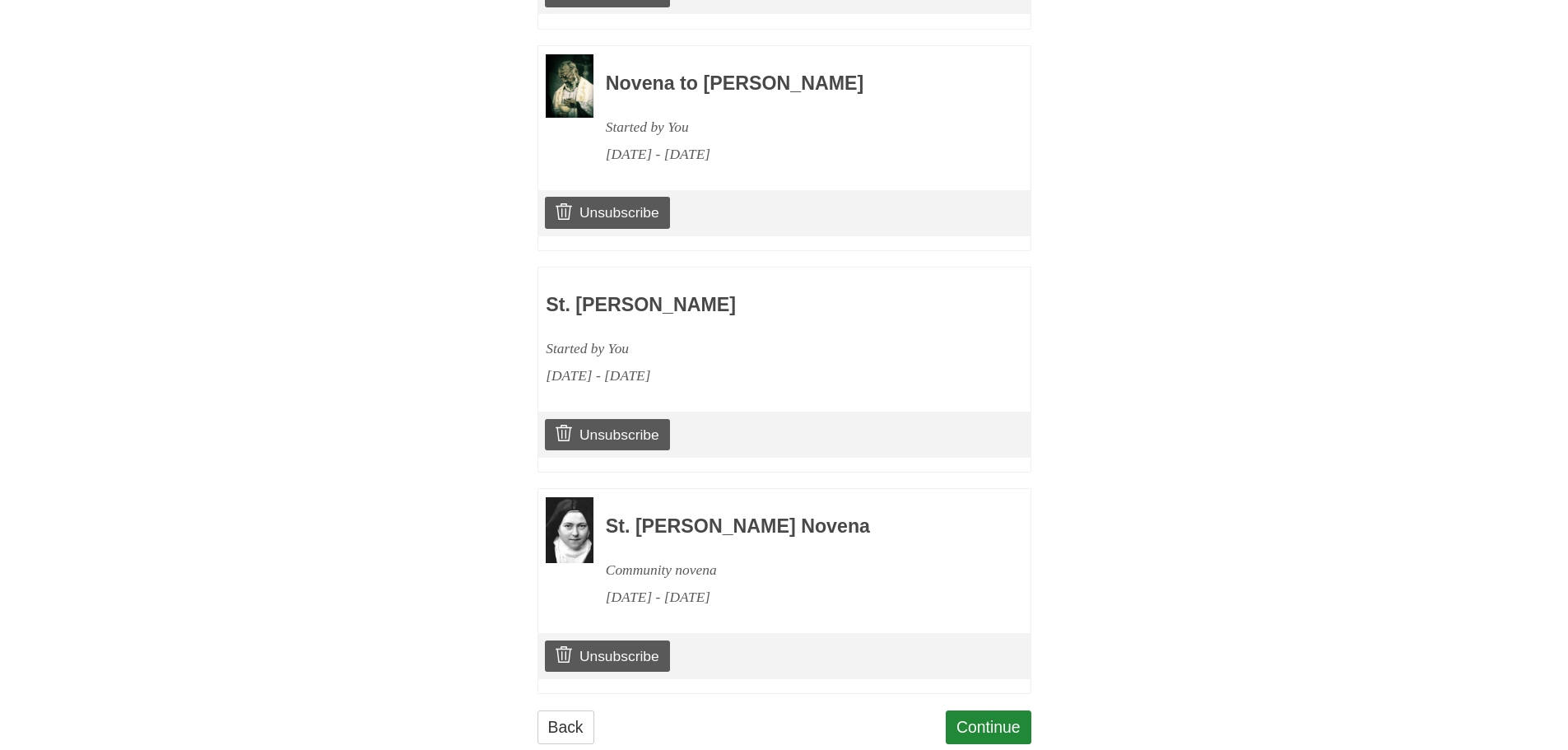
scroll to position [1066, 0]
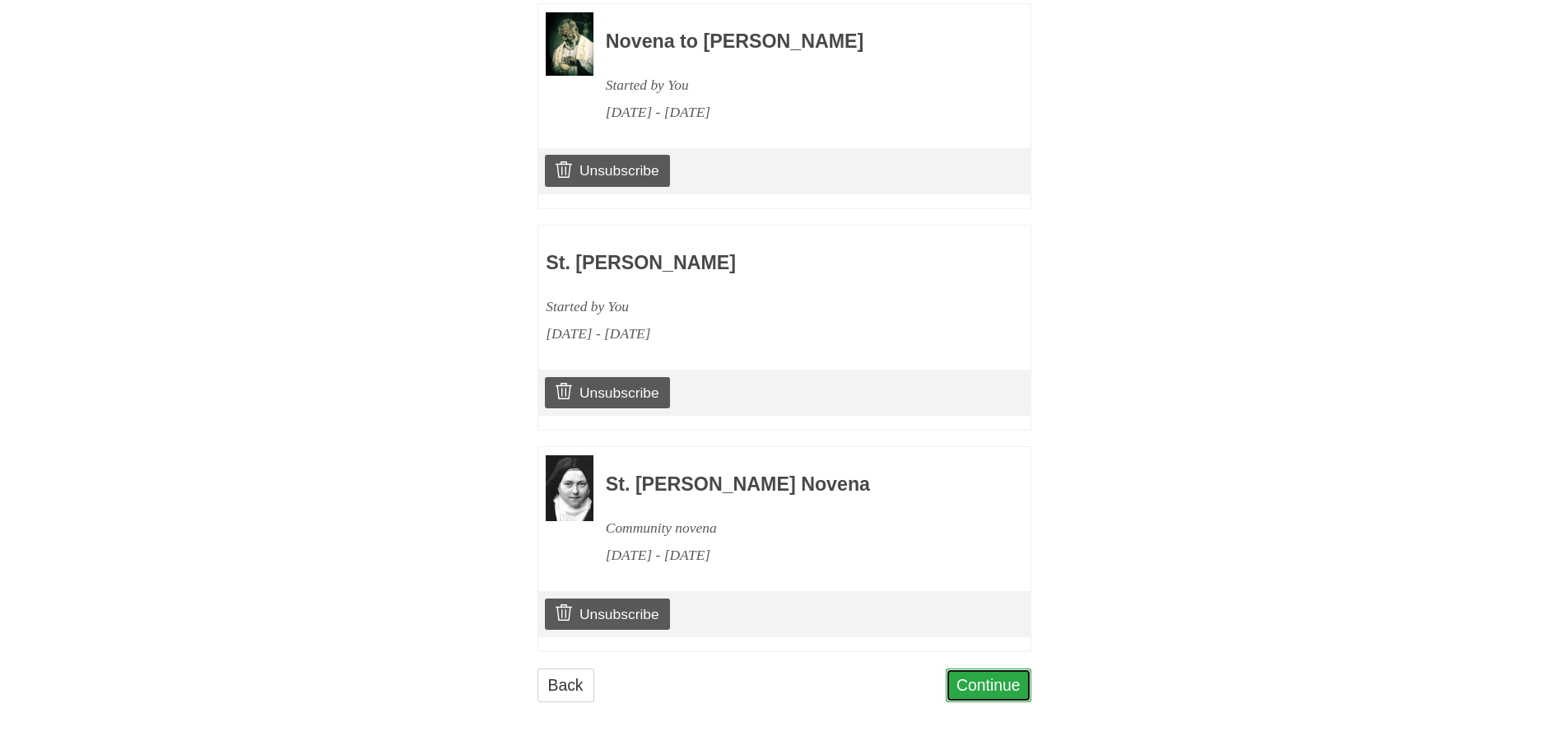
click at [995, 677] on link "Continue" at bounding box center [988, 685] width 85 height 34
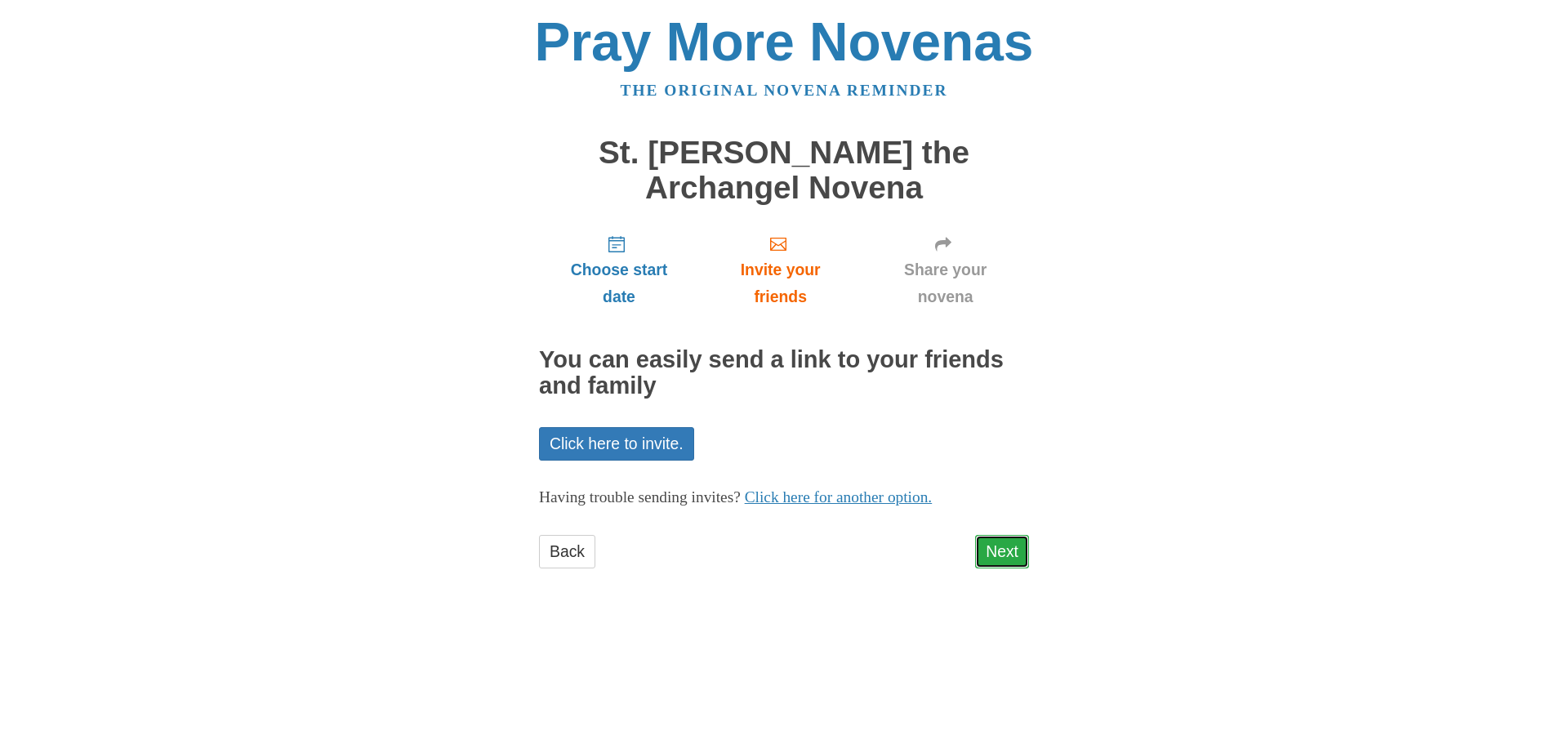
click at [997, 558] on link "Next" at bounding box center [1002, 551] width 54 height 33
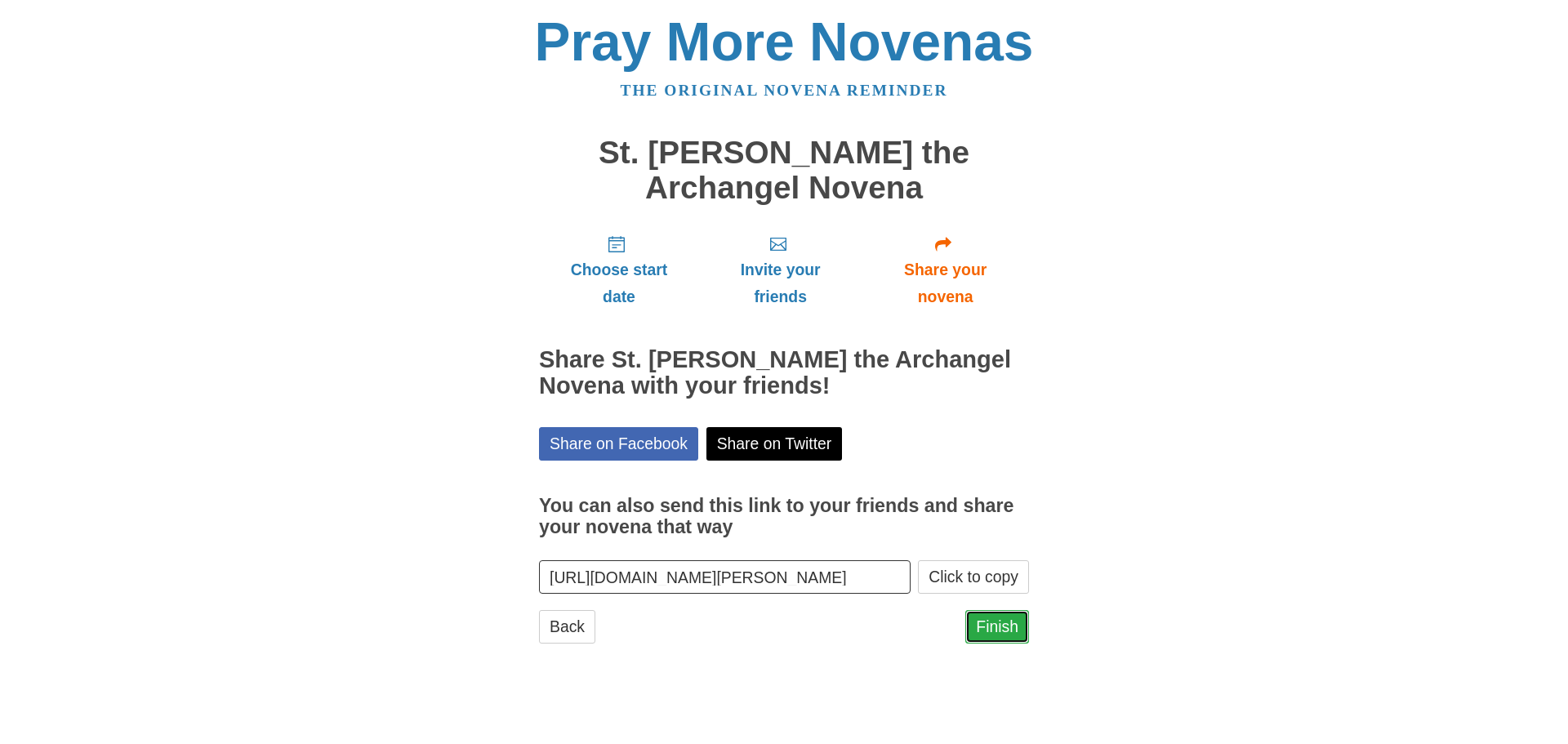
click at [1005, 625] on link "Finish" at bounding box center [996, 626] width 64 height 33
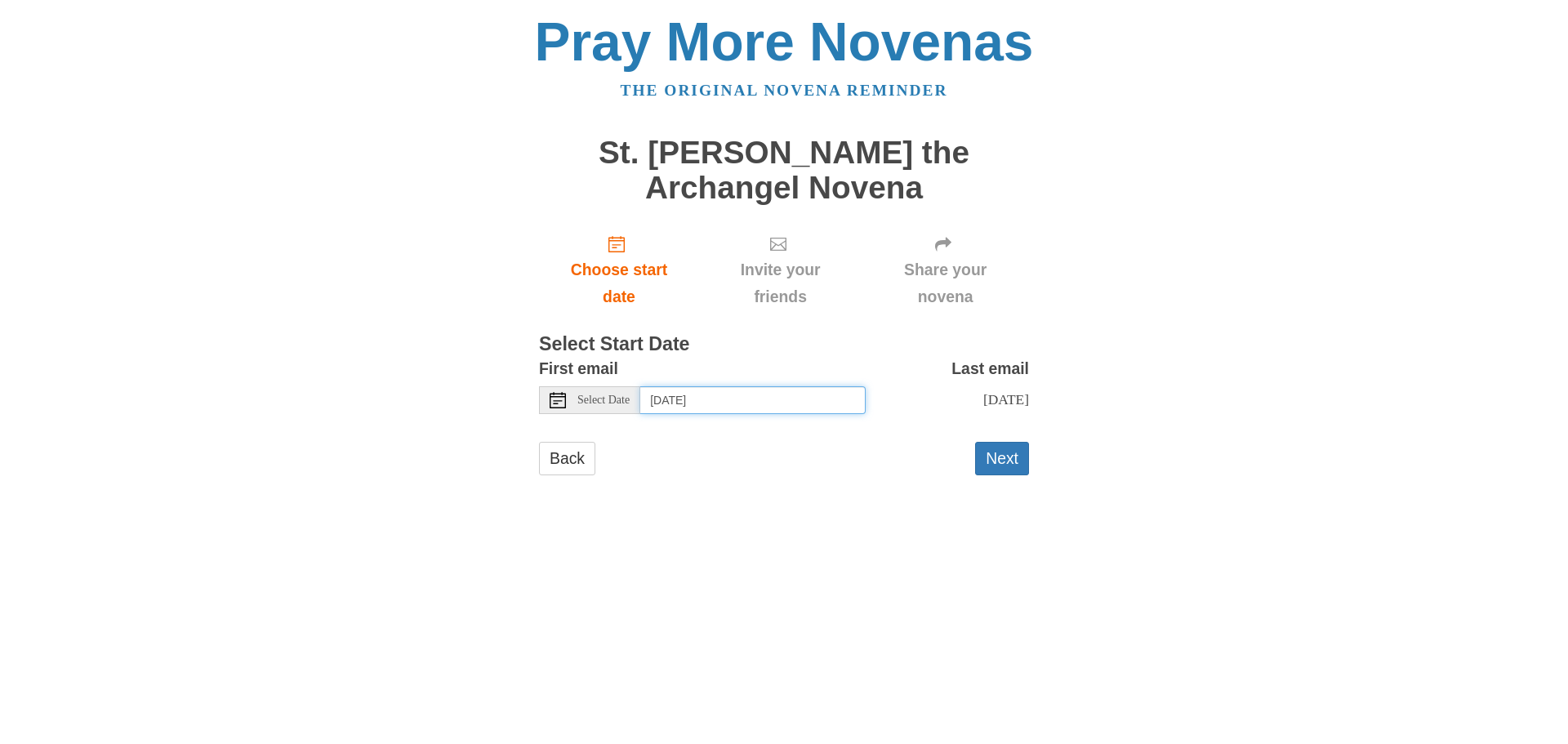
click at [715, 397] on input "Thursday, August 28th" at bounding box center [753, 400] width 225 height 28
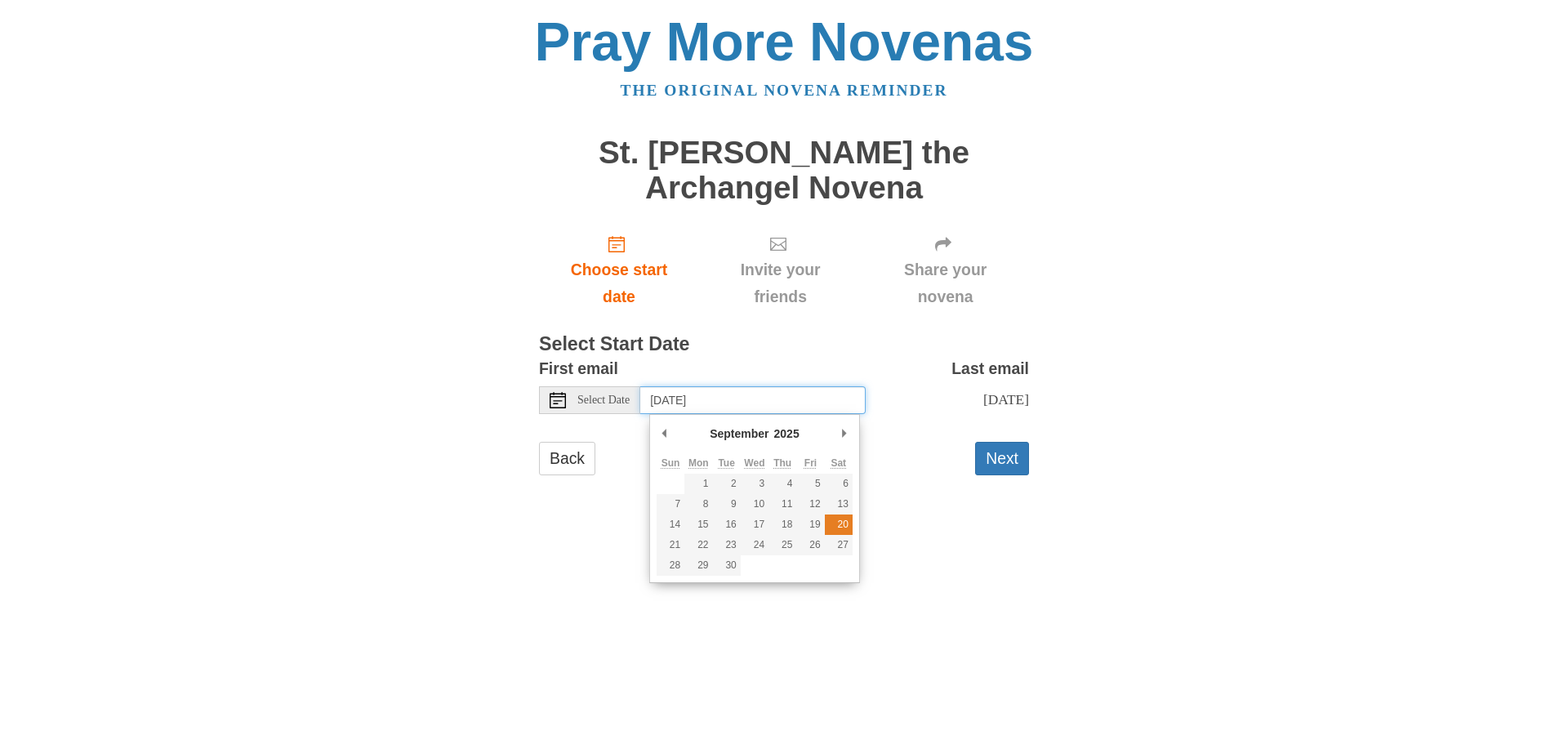
type input "Saturday, September 20th"
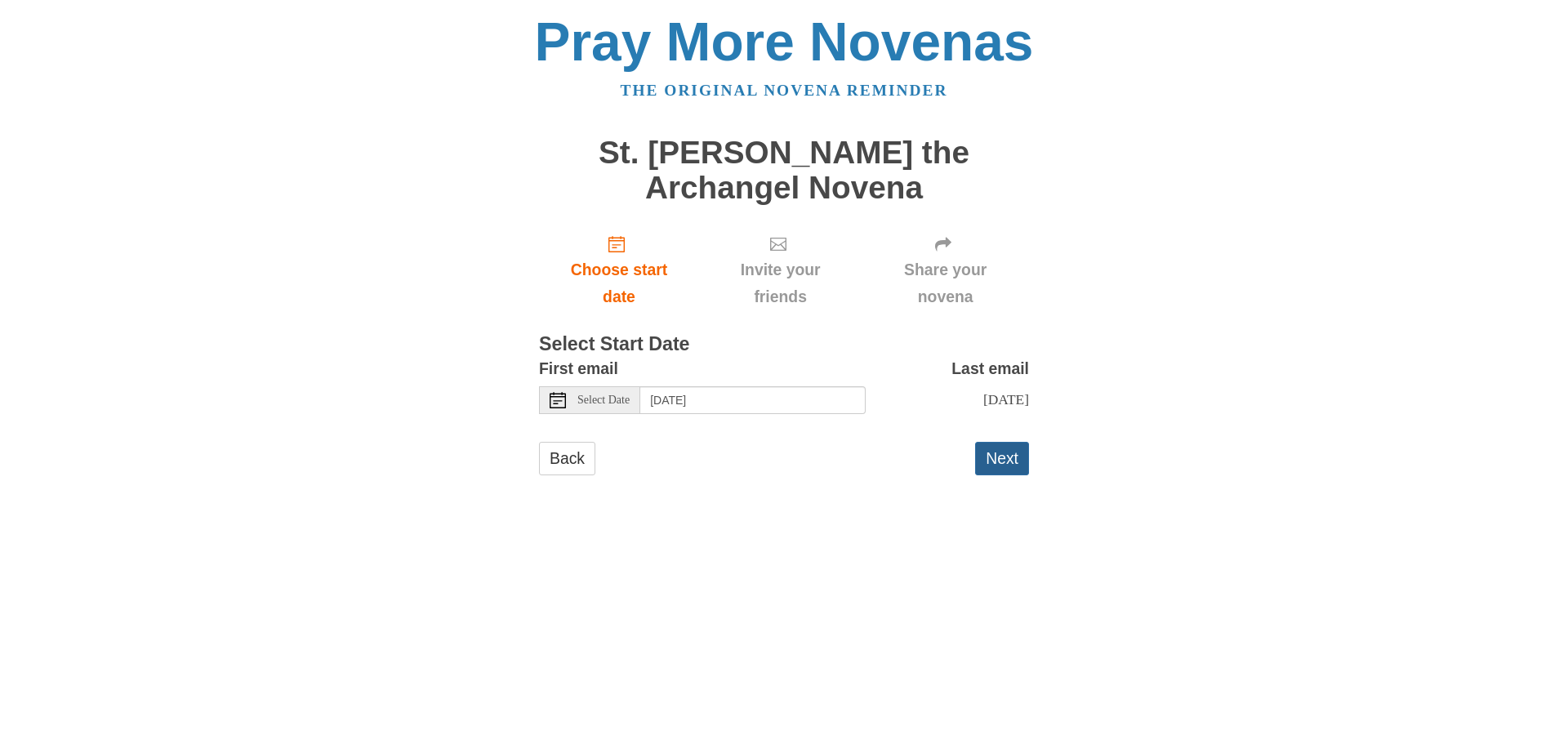
click at [995, 476] on button "Next" at bounding box center [1002, 458] width 54 height 33
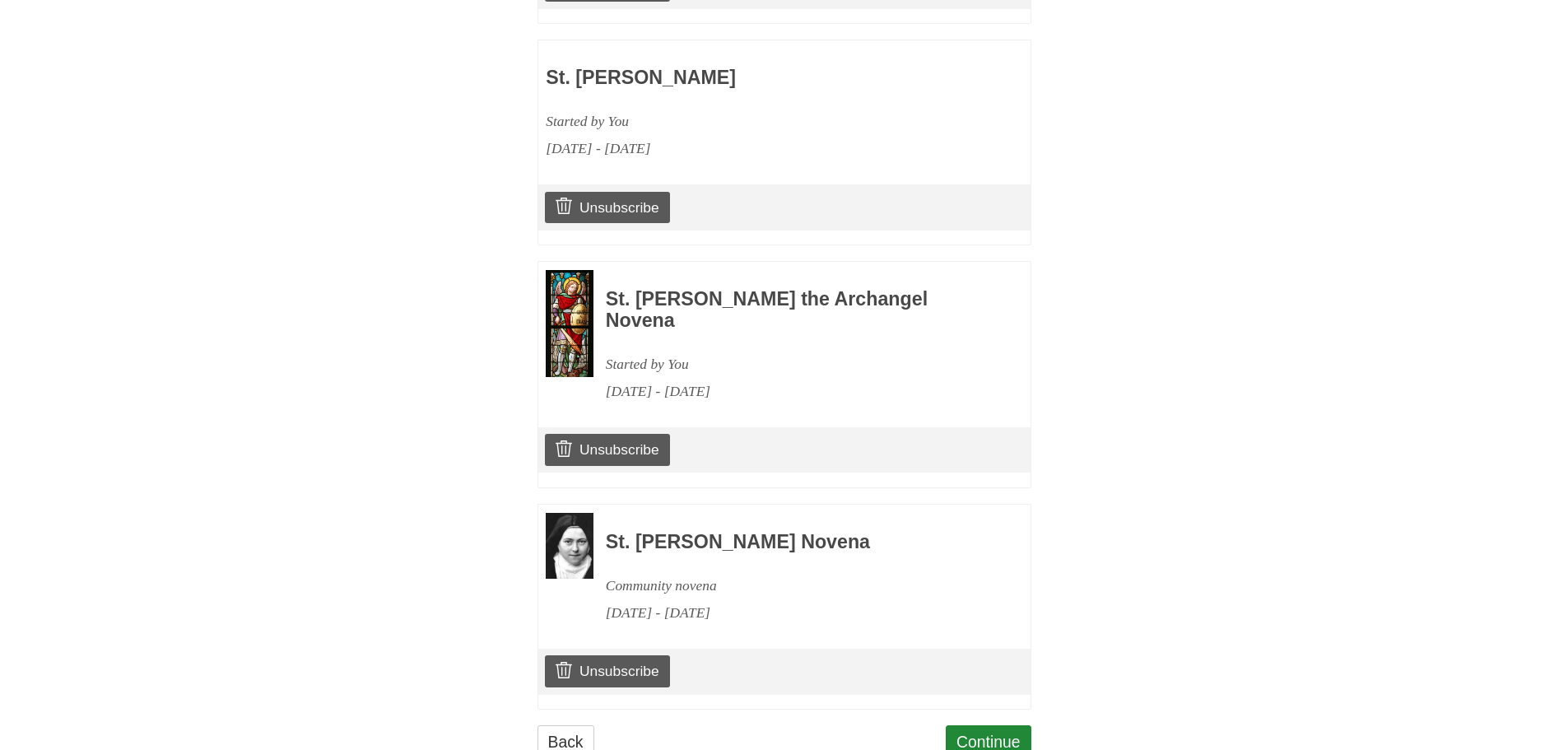
scroll to position [1288, 0]
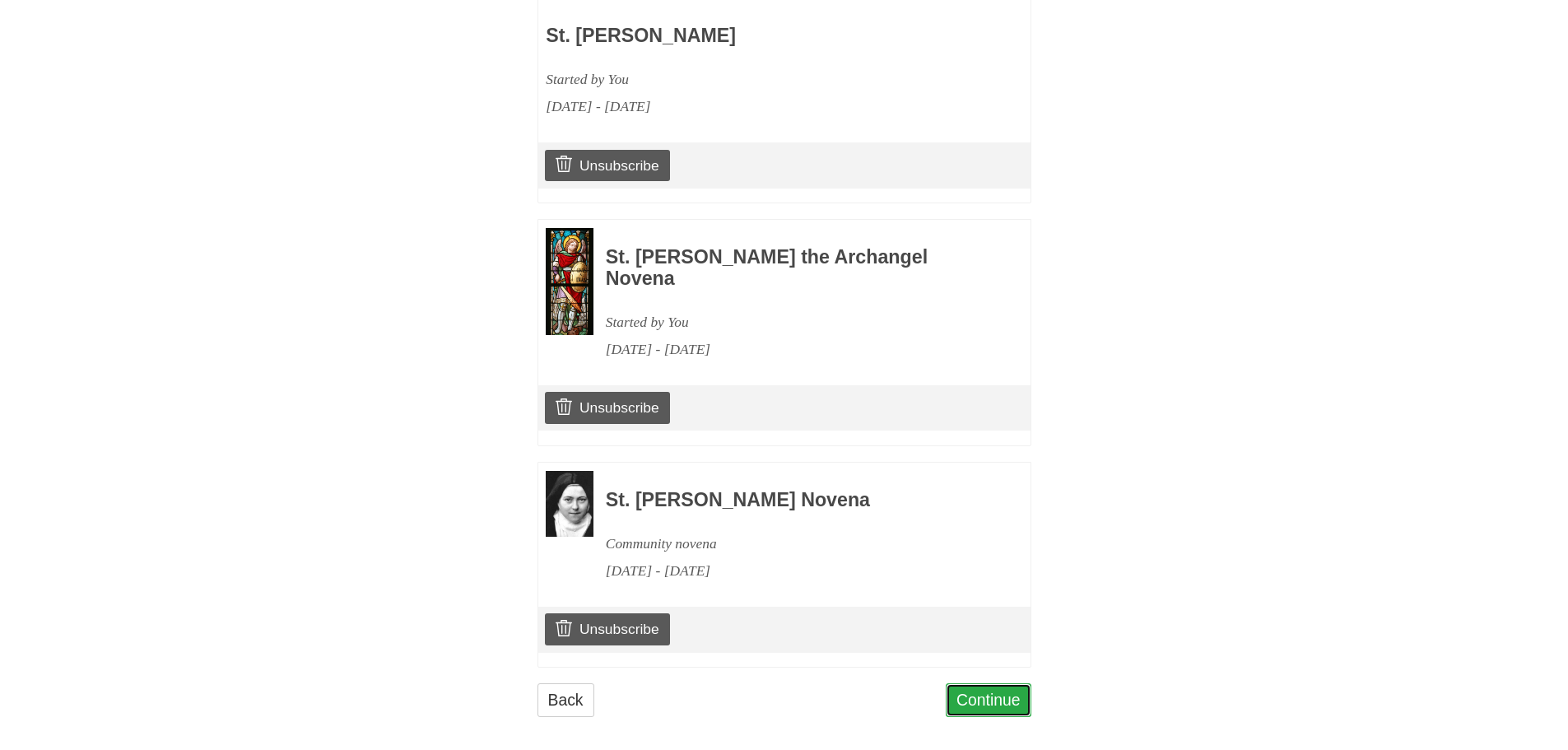
click at [998, 683] on link "Continue" at bounding box center [988, 699] width 85 height 34
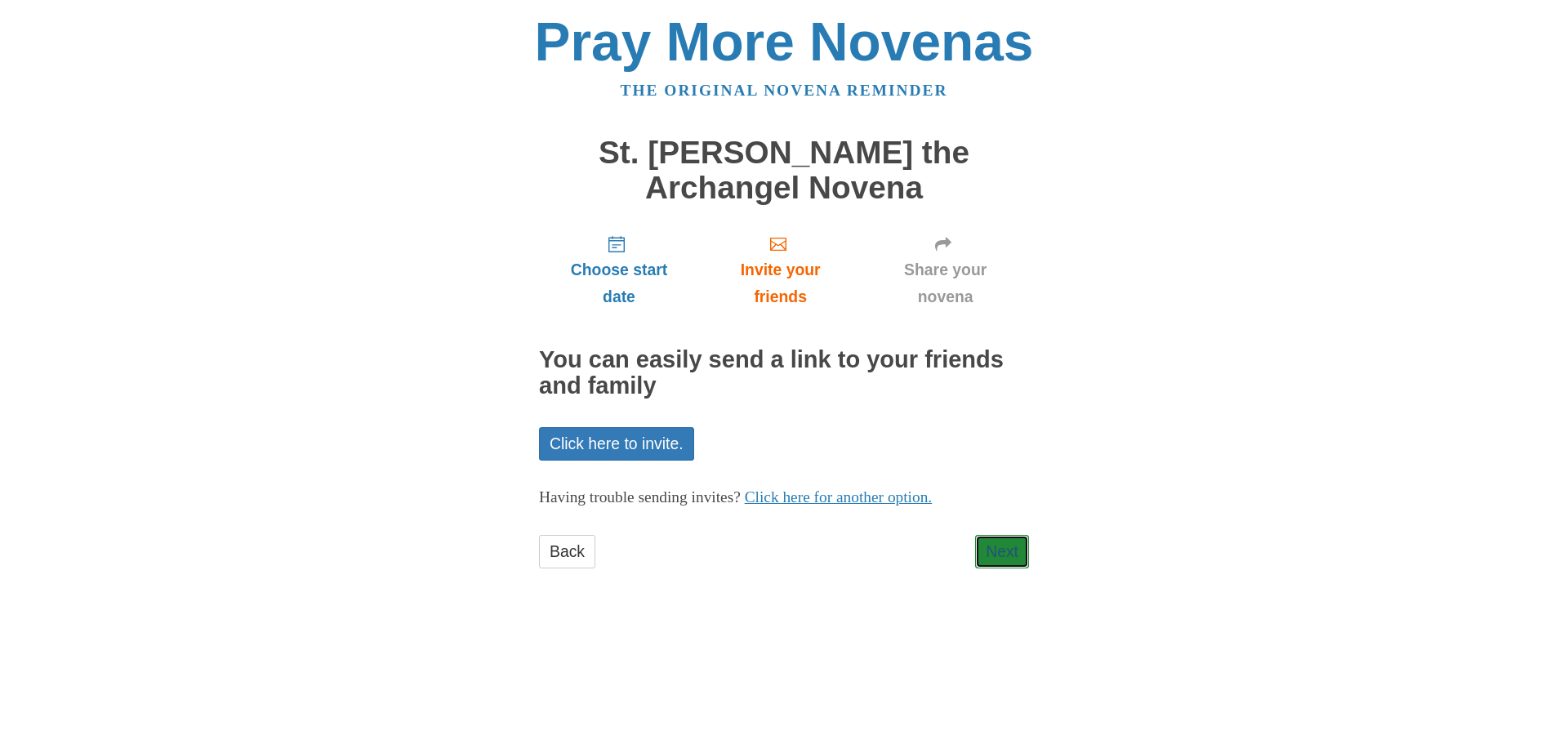
drag, startPoint x: 991, startPoint y: 550, endPoint x: 982, endPoint y: 487, distance: 63.6
click at [992, 550] on link "Next" at bounding box center [1002, 551] width 54 height 33
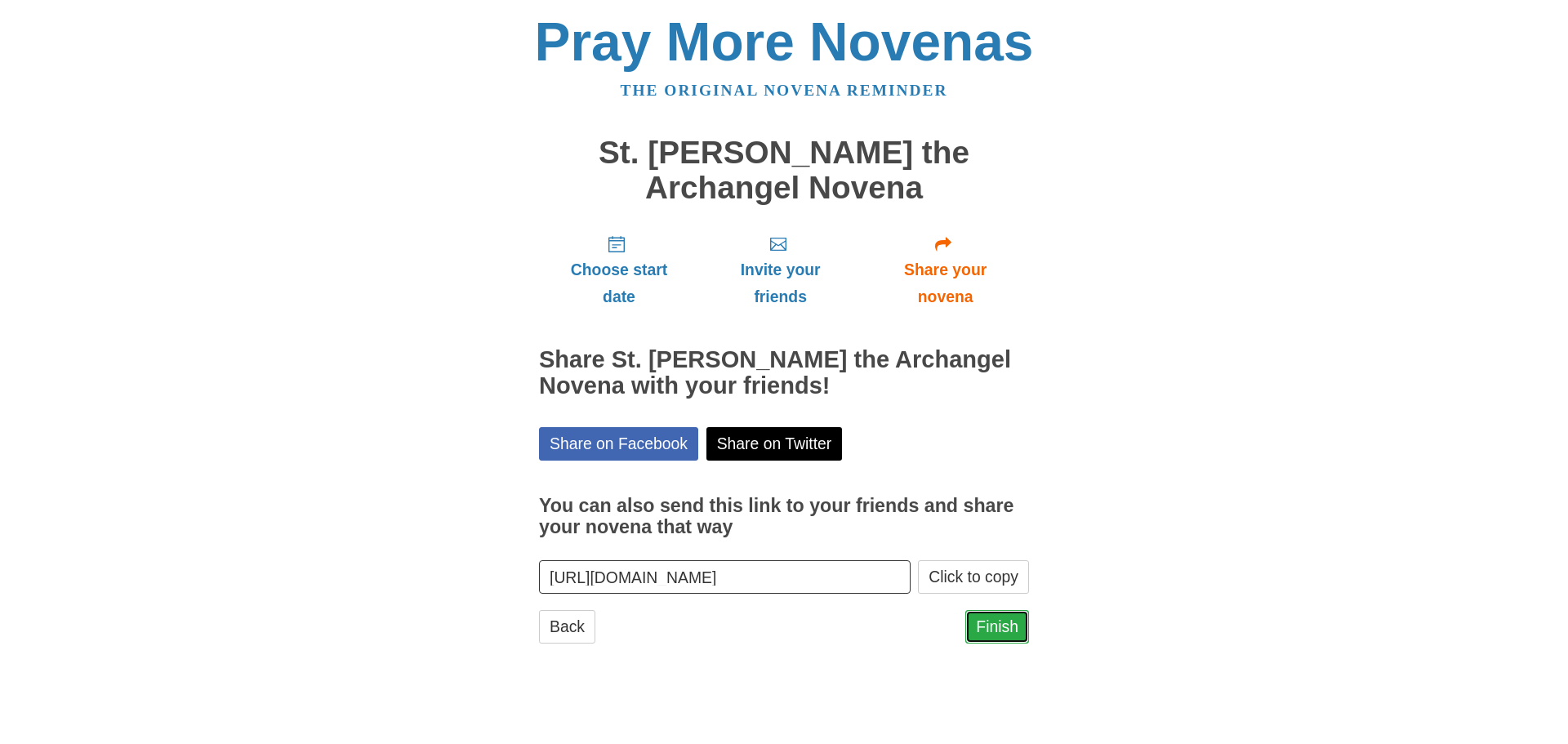
click at [995, 631] on link "Finish" at bounding box center [996, 626] width 64 height 33
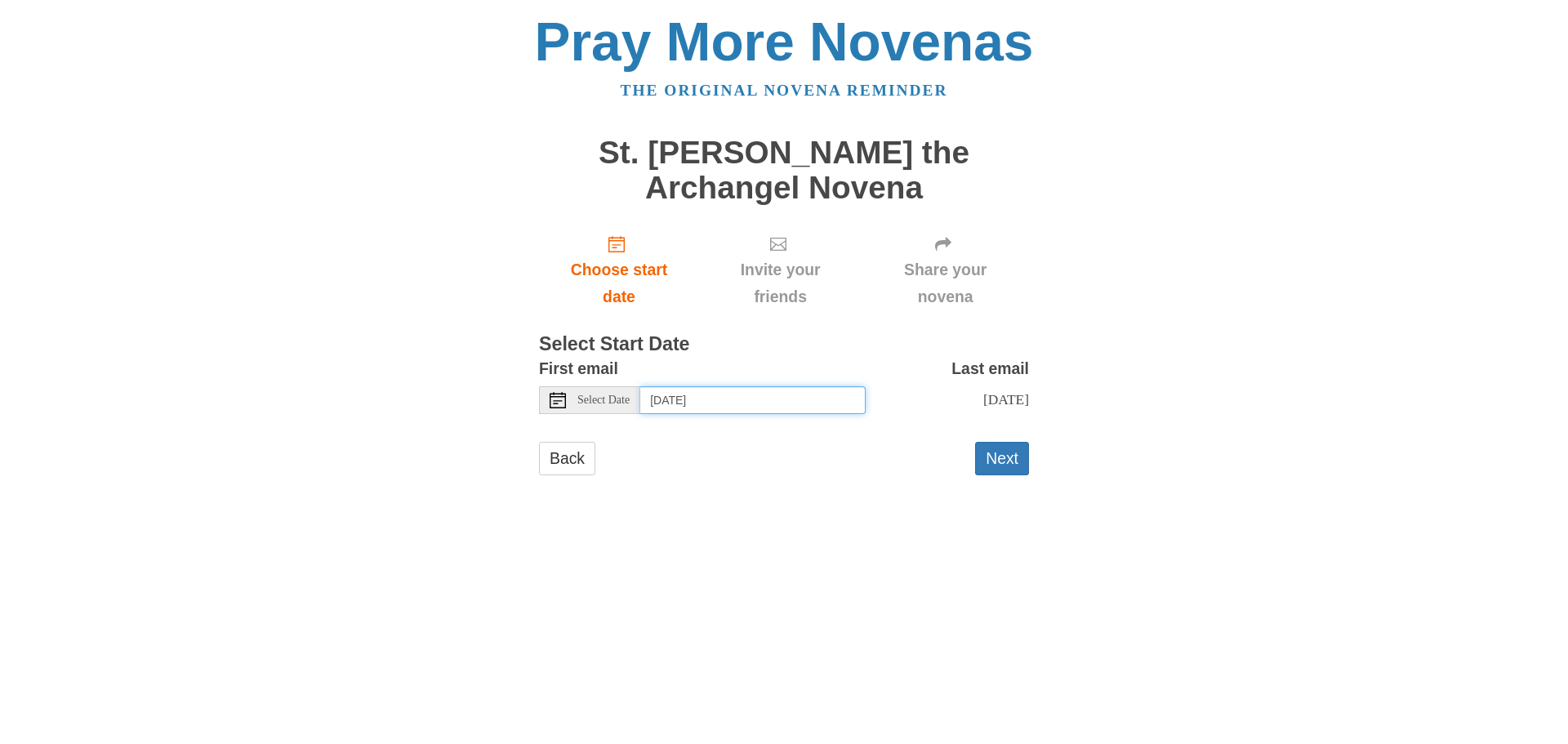
click at [755, 397] on input "Thursday, August 28th" at bounding box center [753, 400] width 225 height 28
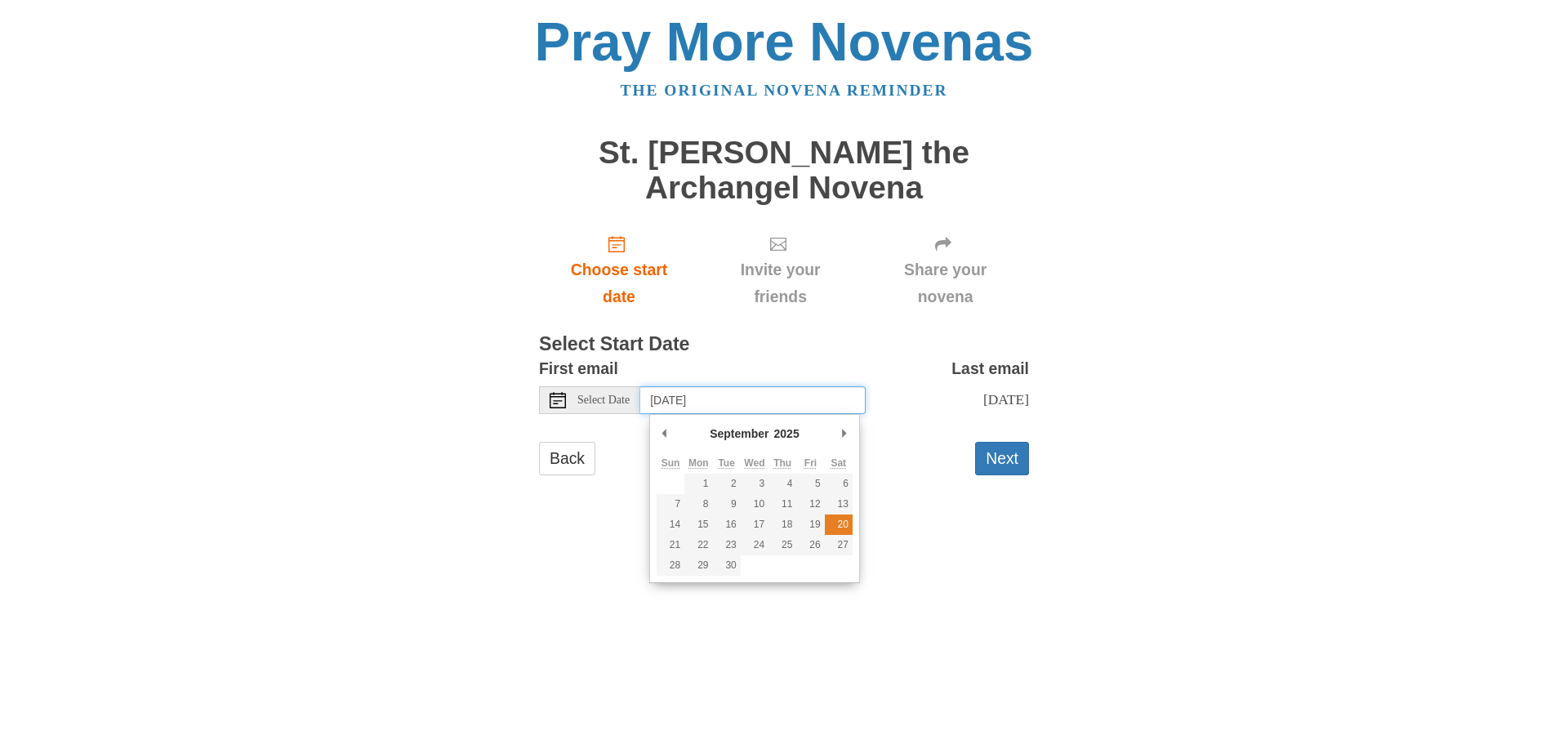
type input "Saturday, September 20th"
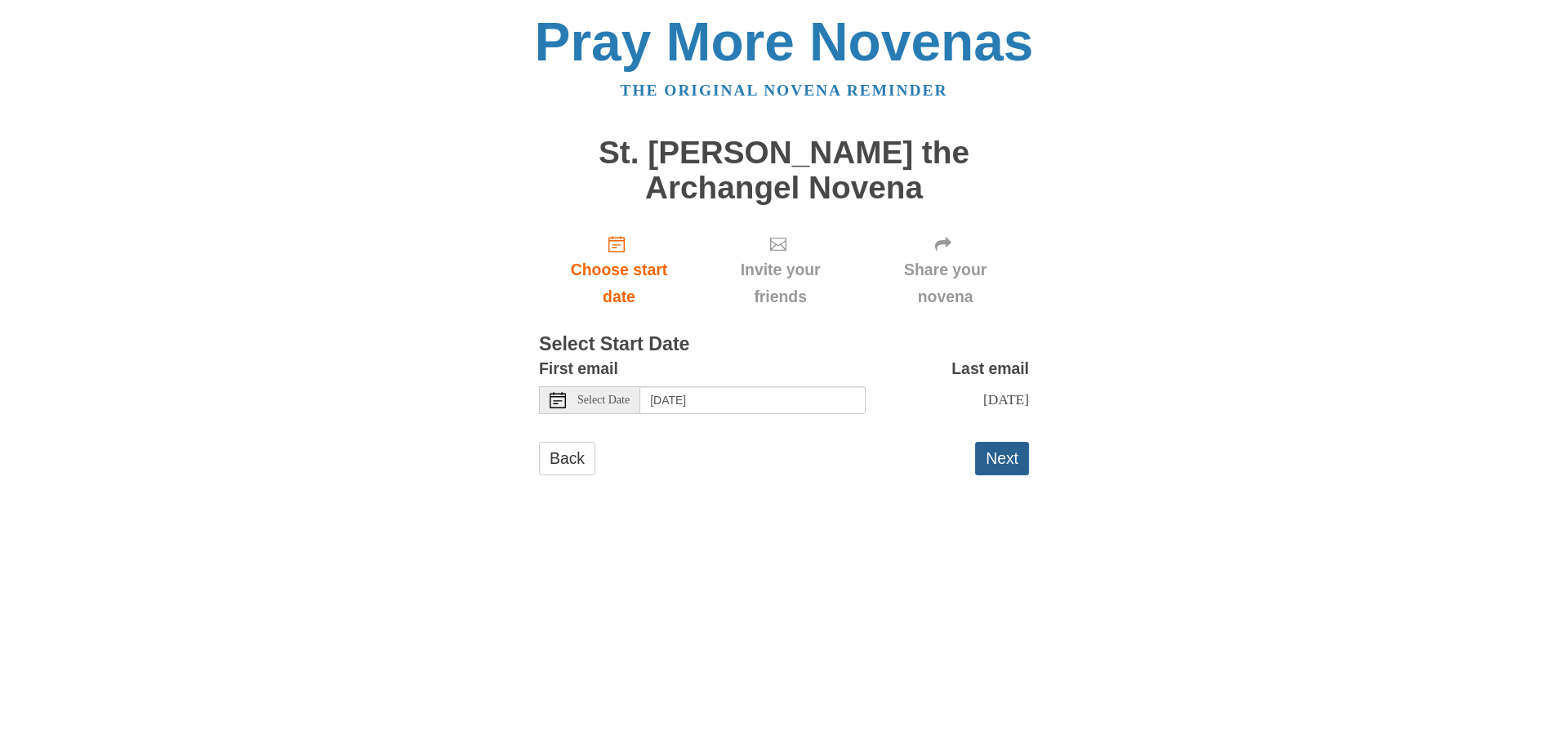
click at [988, 476] on button "Next" at bounding box center [1002, 458] width 54 height 33
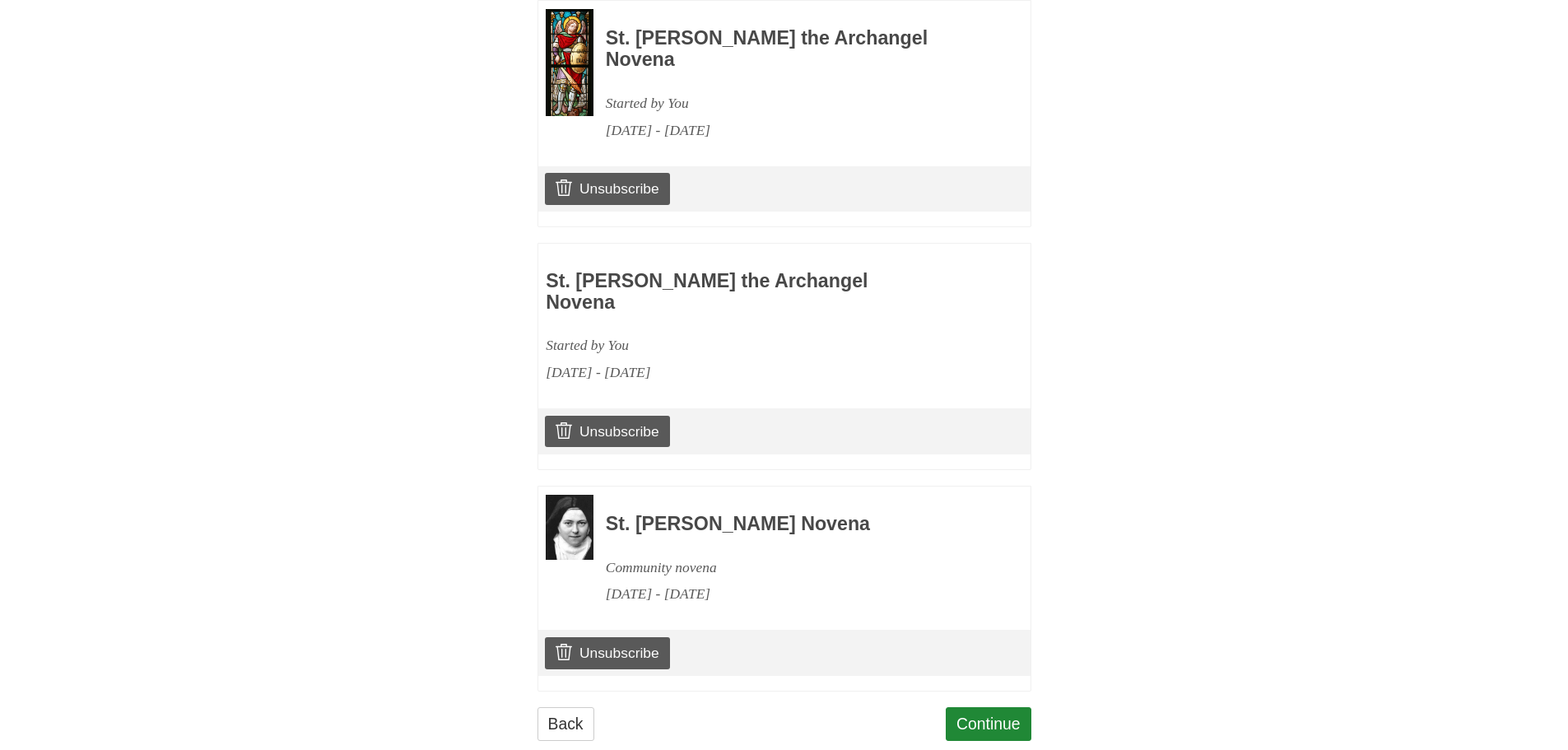
scroll to position [1510, 0]
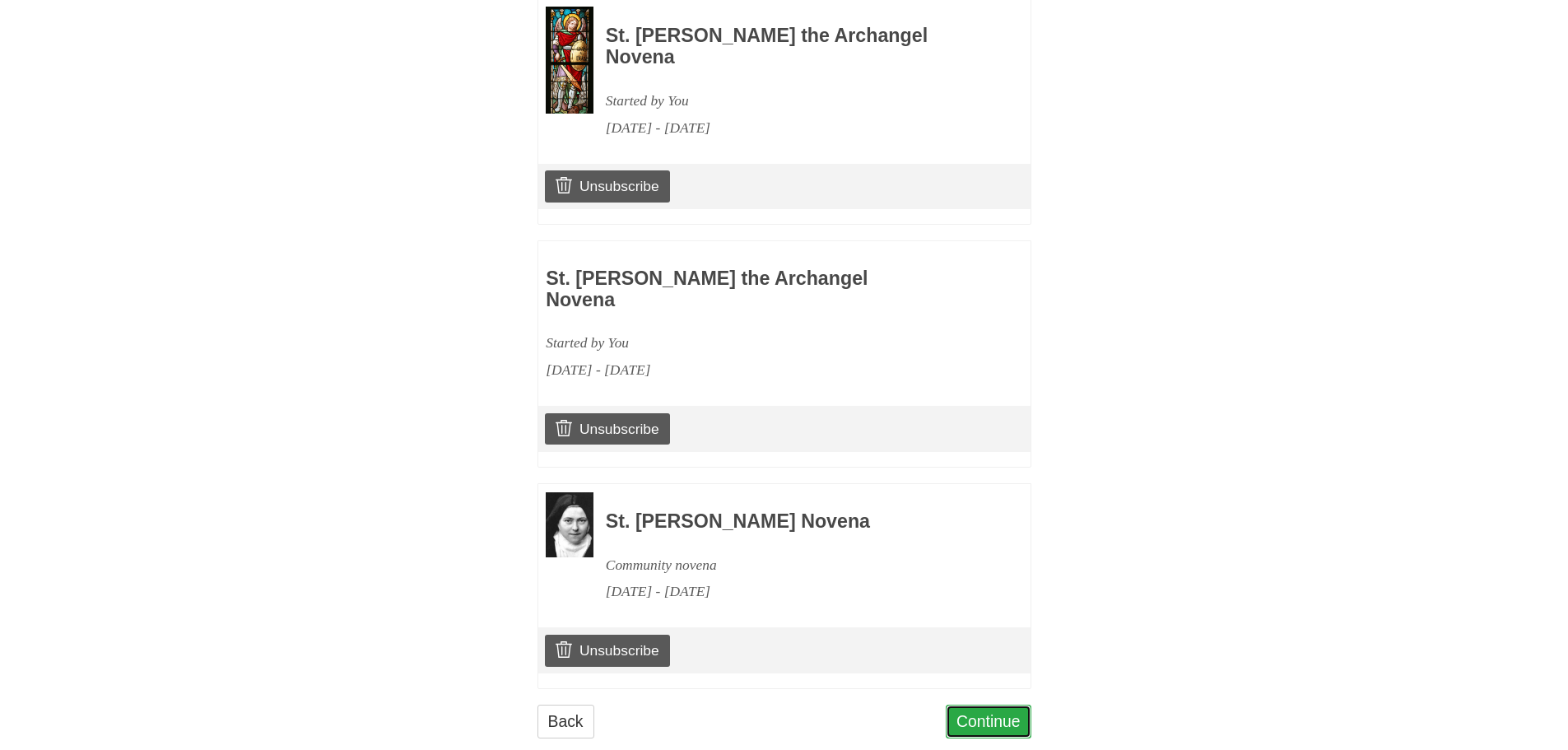
click at [973, 705] on link "Continue" at bounding box center [988, 721] width 85 height 34
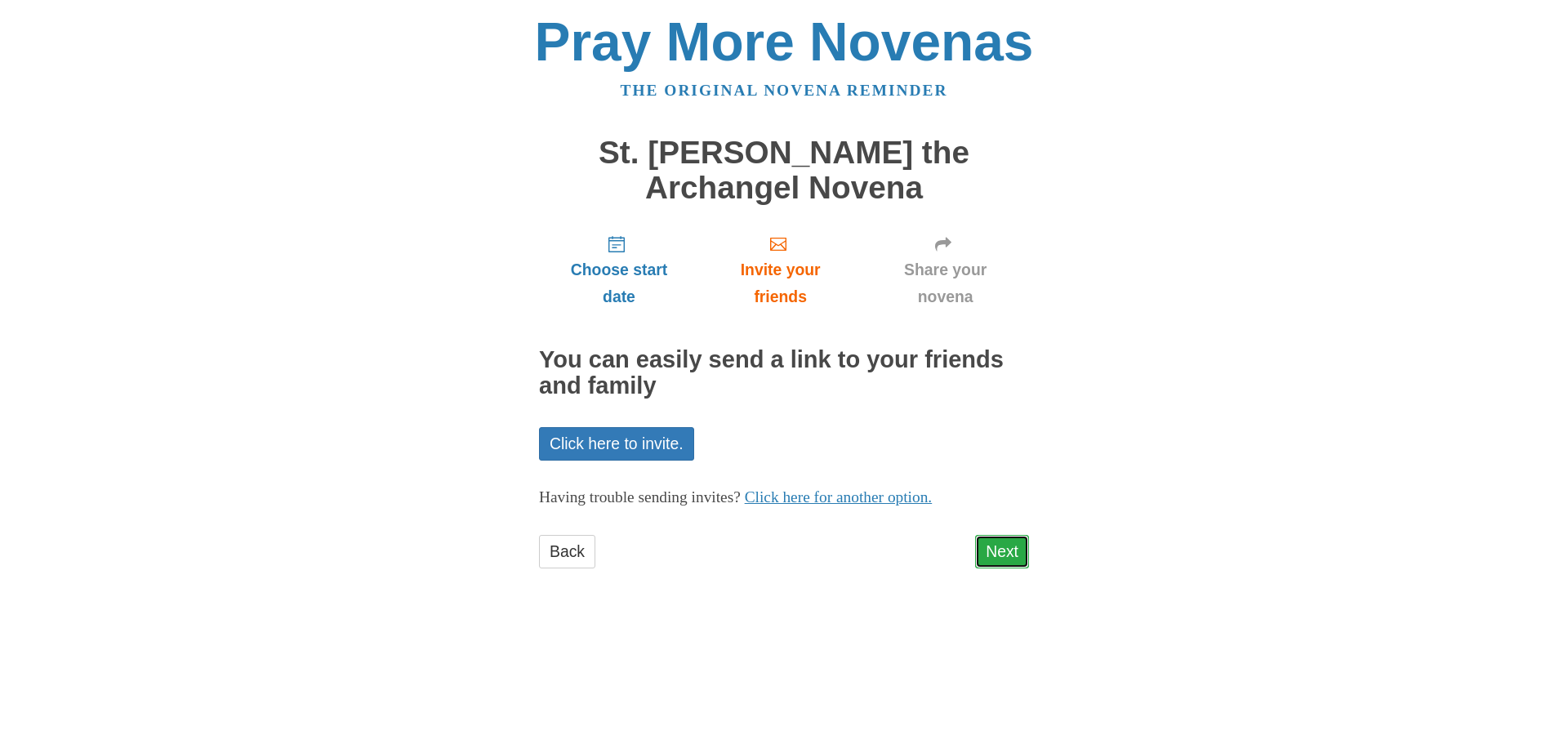
drag, startPoint x: 1000, startPoint y: 551, endPoint x: 988, endPoint y: 546, distance: 13.0
click at [1002, 551] on link "Next" at bounding box center [1002, 551] width 54 height 33
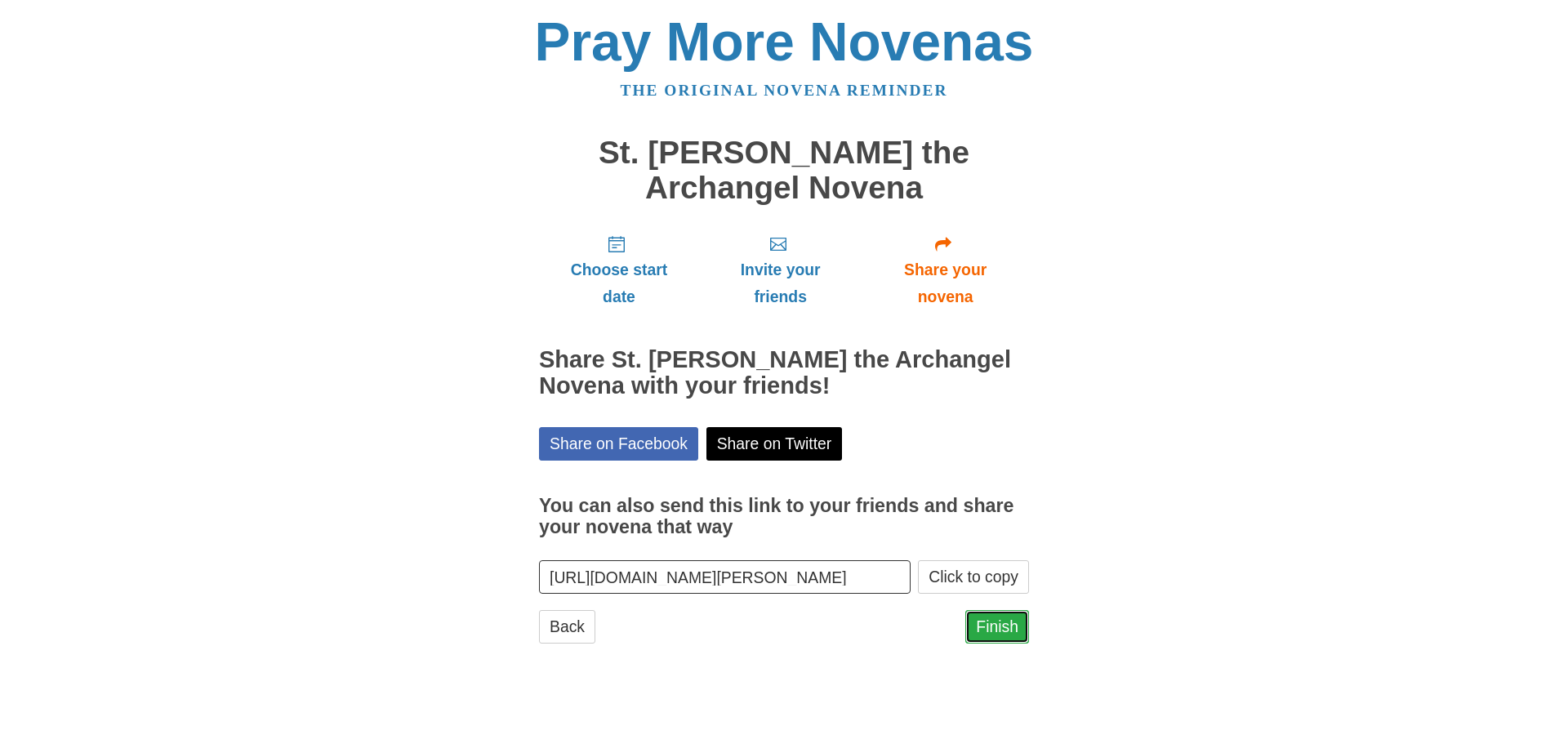
click at [1009, 625] on link "Finish" at bounding box center [996, 626] width 64 height 33
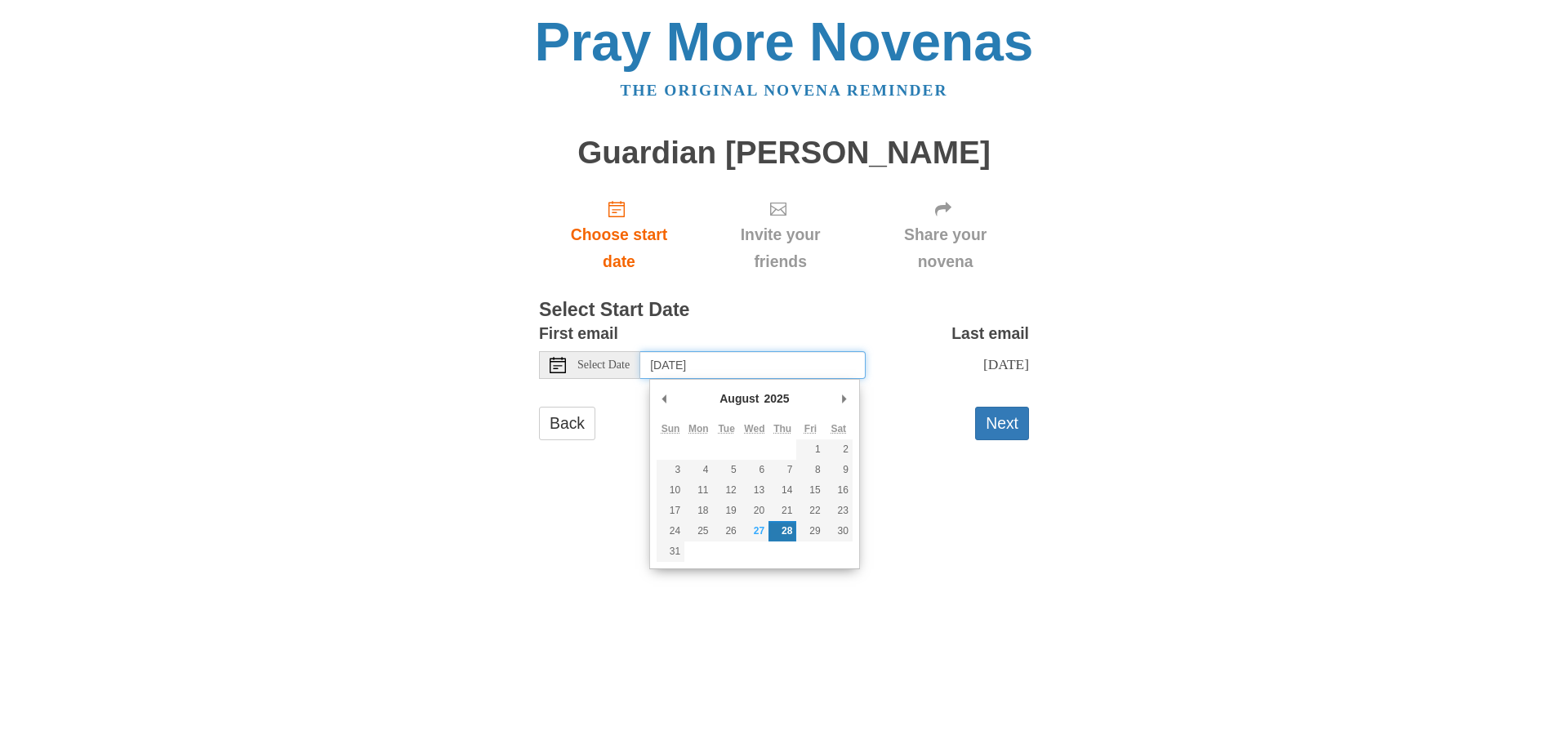
click at [802, 363] on input "Thursday, August 28th" at bounding box center [753, 364] width 225 height 28
type input "Tuesday, September 23rd"
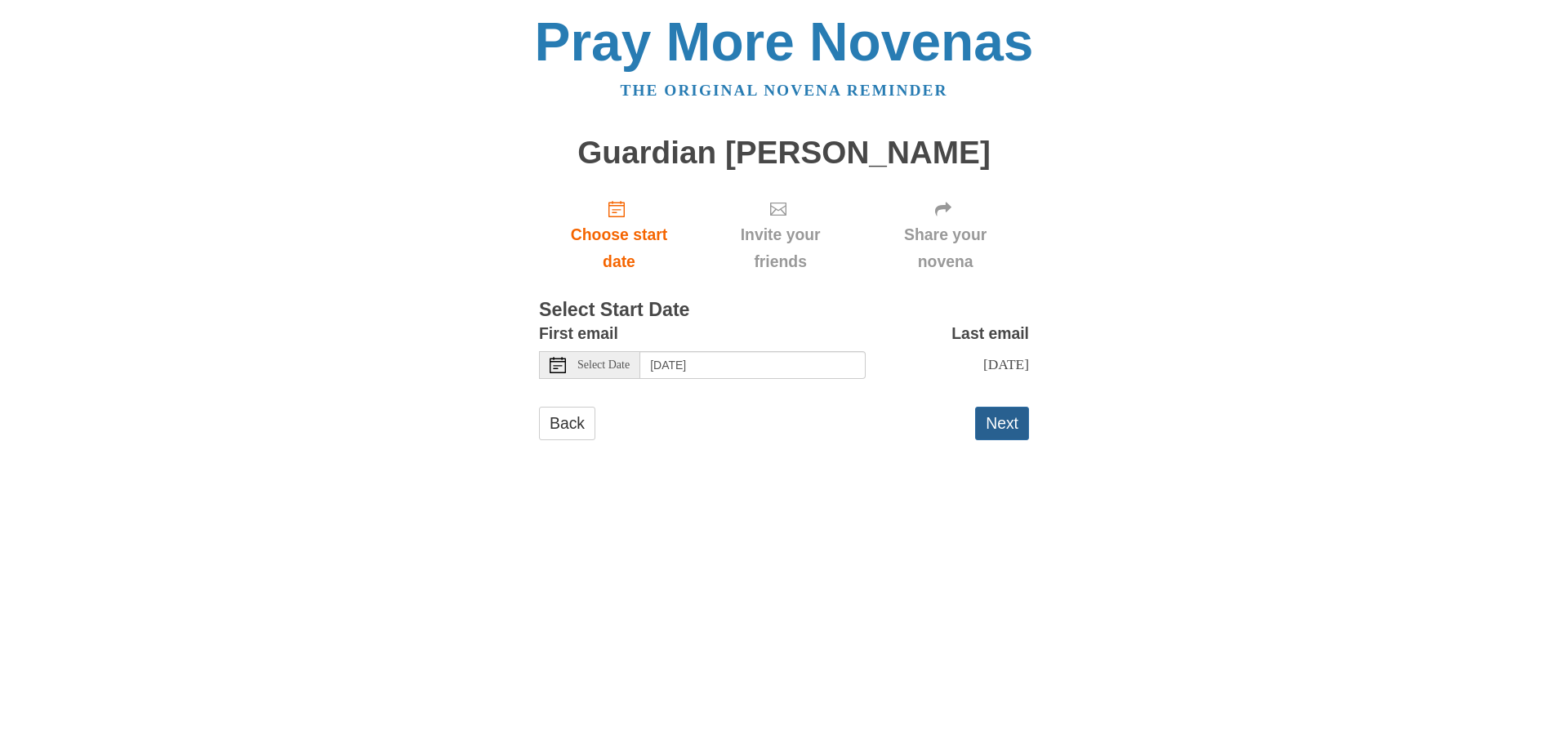
click at [1002, 423] on button "Next" at bounding box center [1002, 422] width 54 height 33
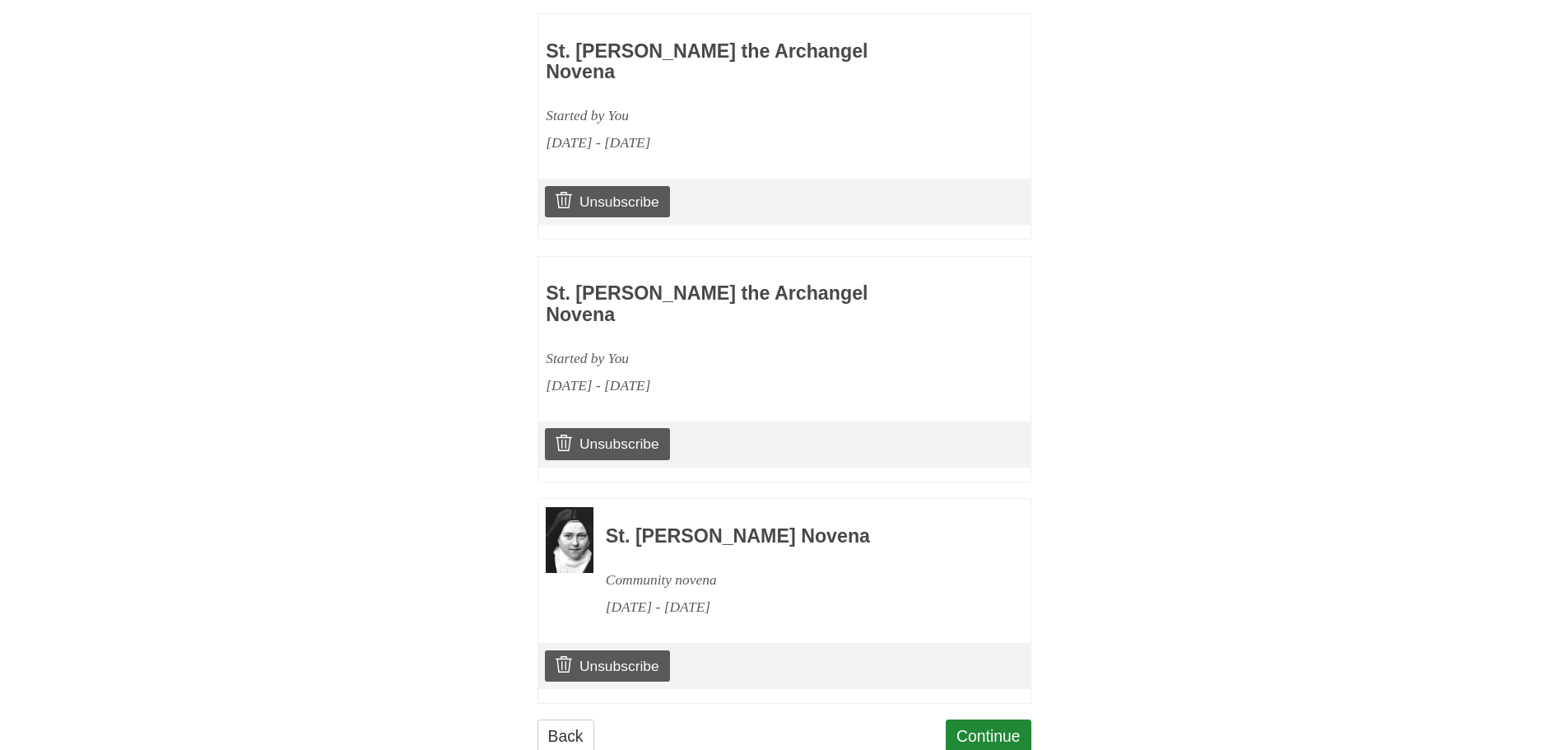
scroll to position [1475, 0]
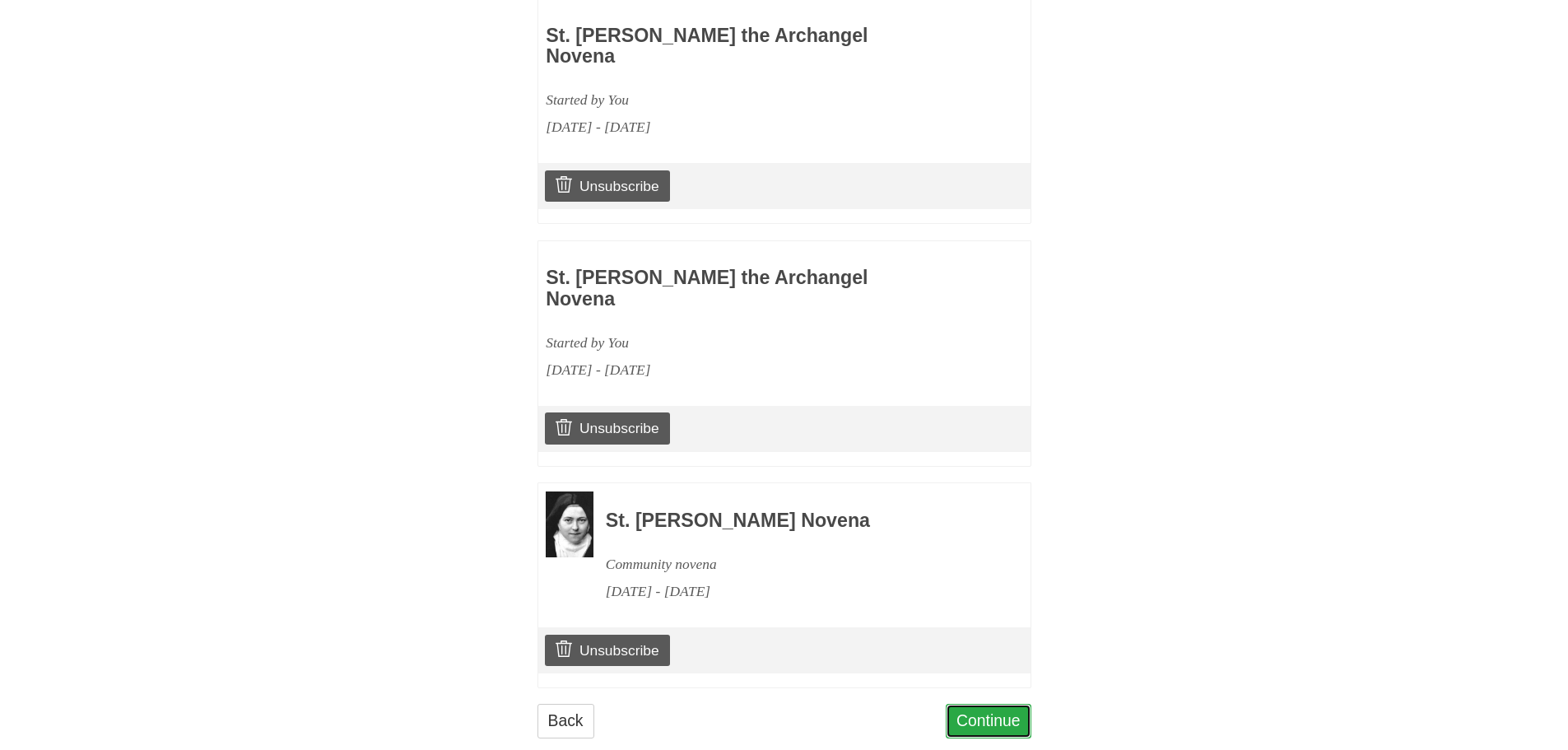
click at [985, 704] on link "Continue" at bounding box center [988, 720] width 85 height 34
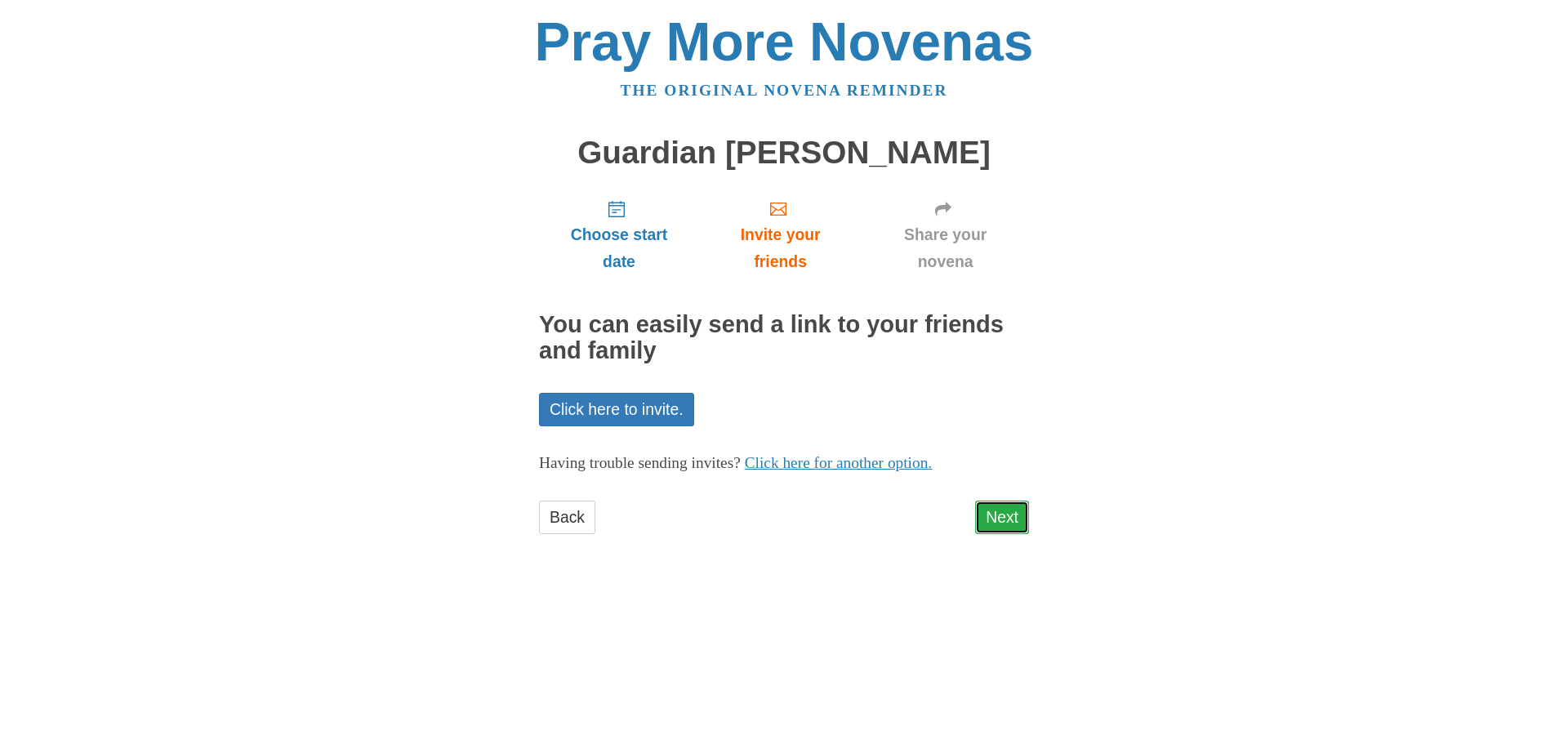
click at [993, 515] on link "Next" at bounding box center [1002, 517] width 54 height 33
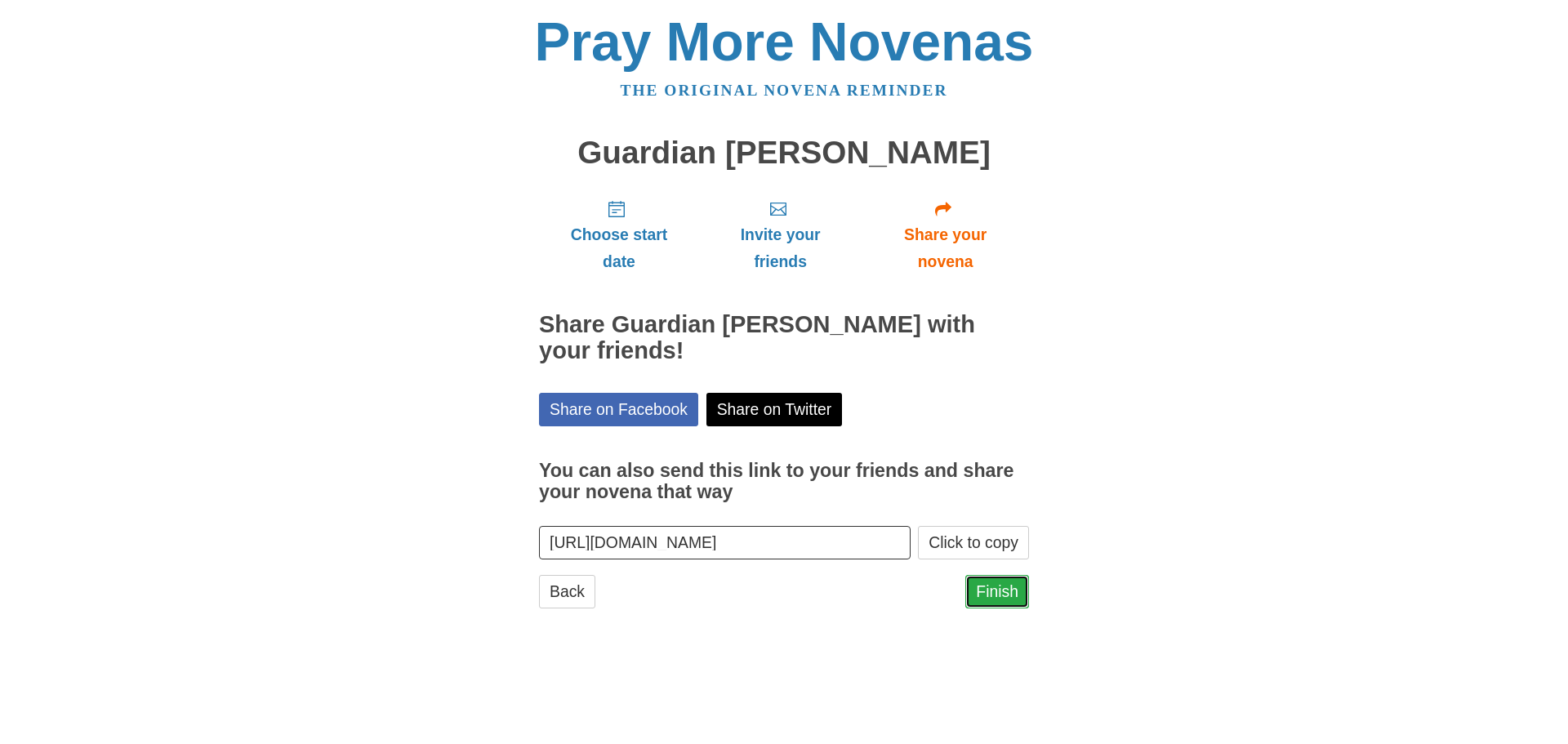
click at [1005, 586] on link "Finish" at bounding box center [996, 591] width 64 height 33
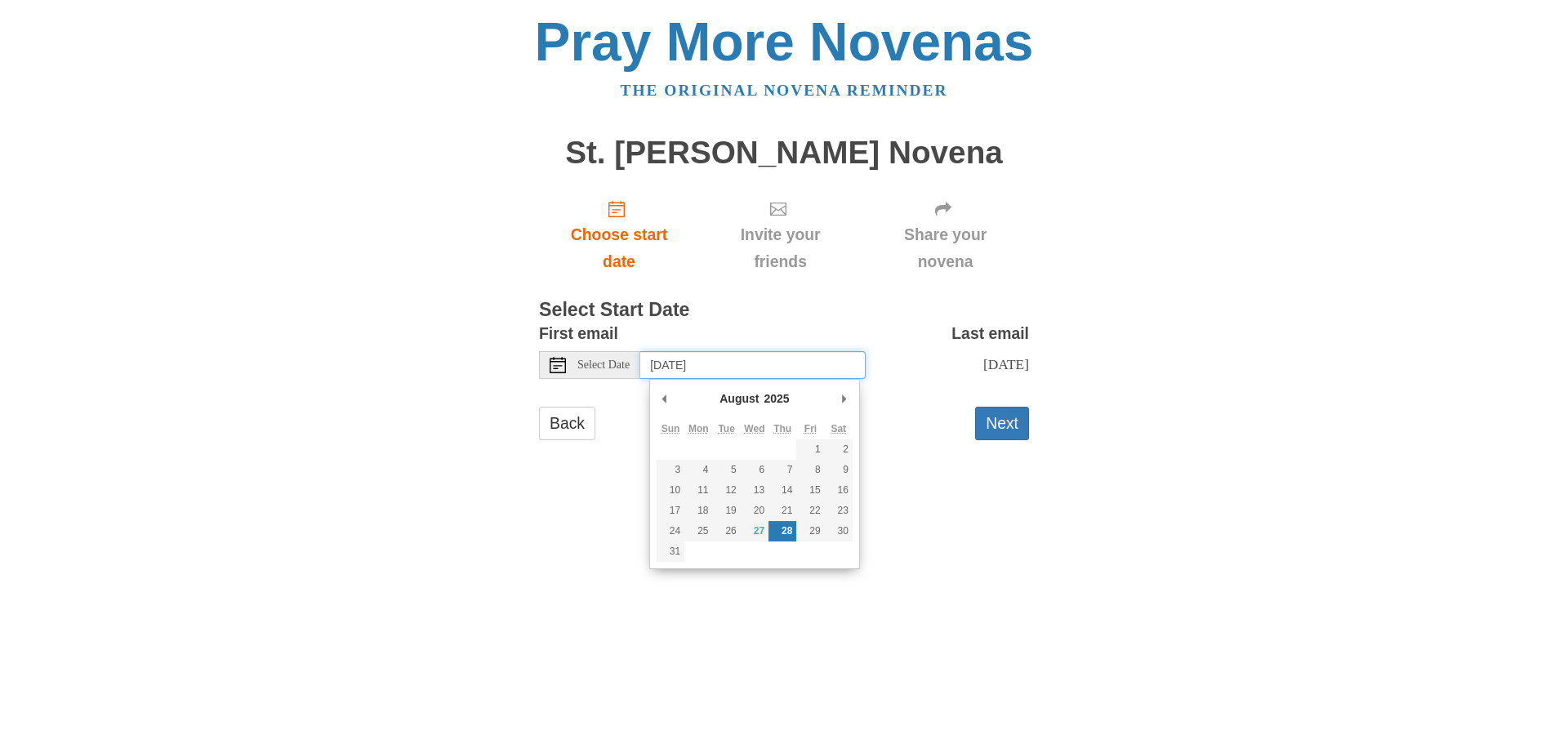
click at [733, 366] on input "Thursday, August 28th" at bounding box center [753, 364] width 225 height 28
type input "Tuesday, September 30th"
drag, startPoint x: 727, startPoint y: 535, endPoint x: 724, endPoint y: 499, distance: 36.1
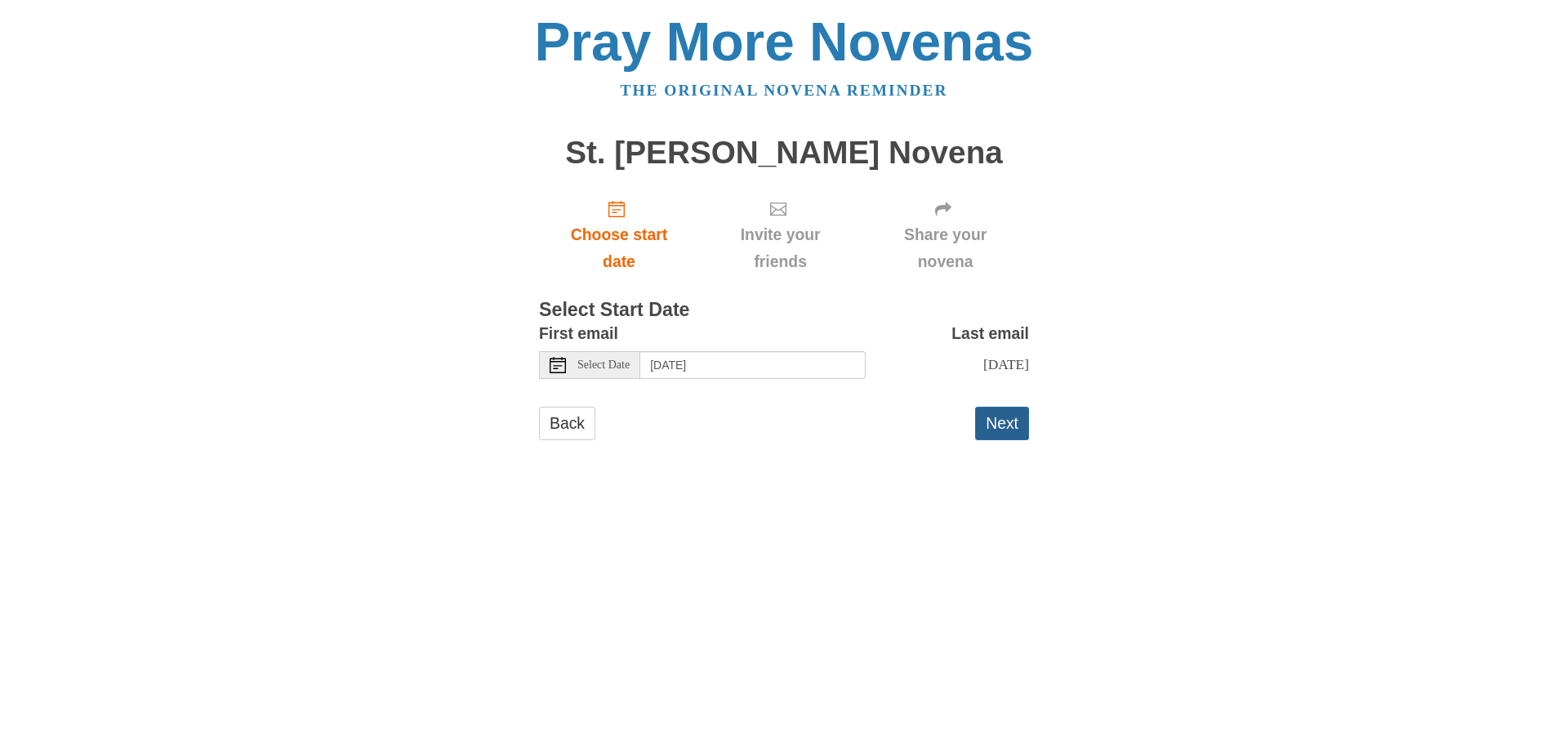
click at [1002, 423] on button "Next" at bounding box center [1002, 422] width 54 height 33
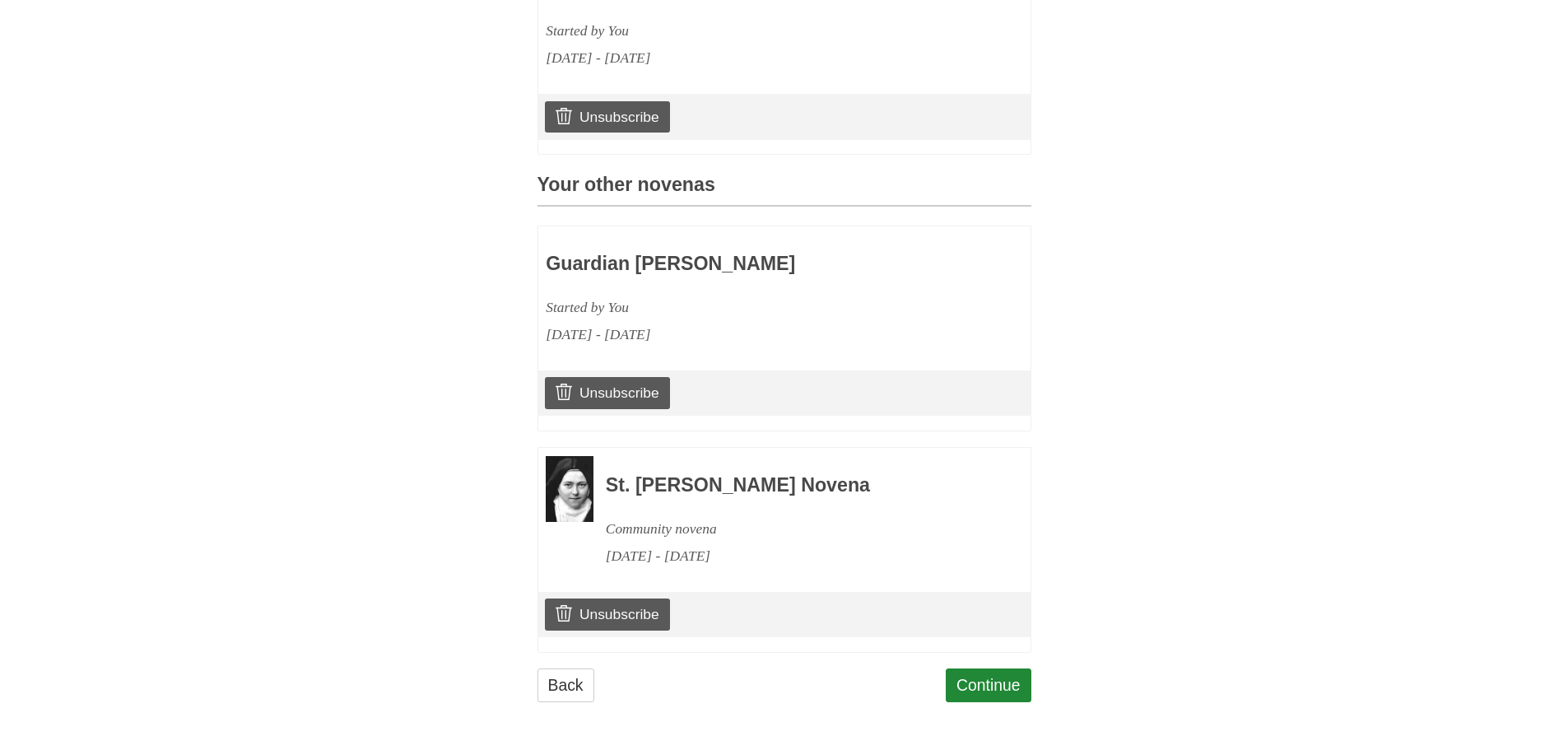
scroll to position [589, 0]
click at [978, 677] on link "Continue" at bounding box center [988, 685] width 85 height 34
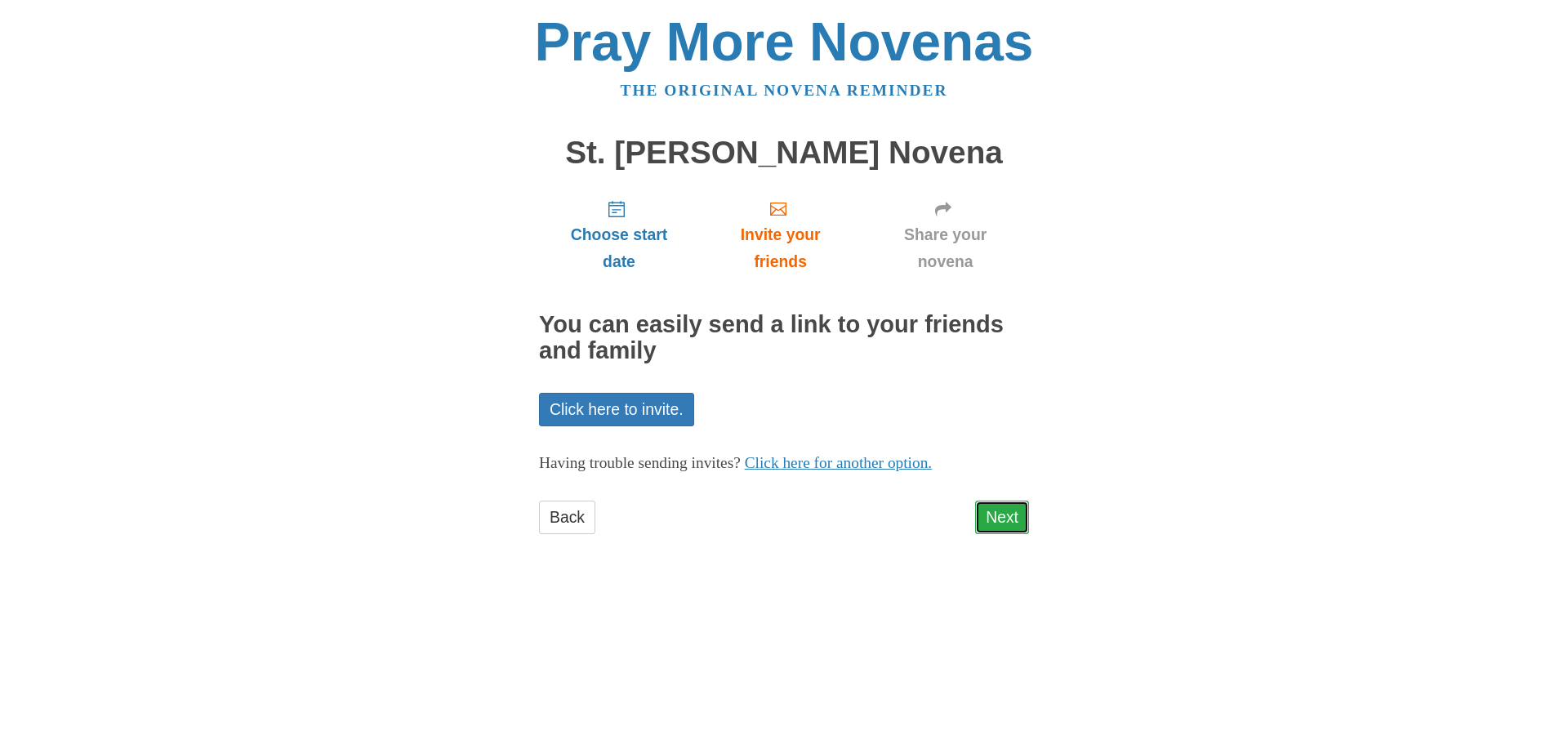
click at [999, 511] on link "Next" at bounding box center [1002, 517] width 54 height 33
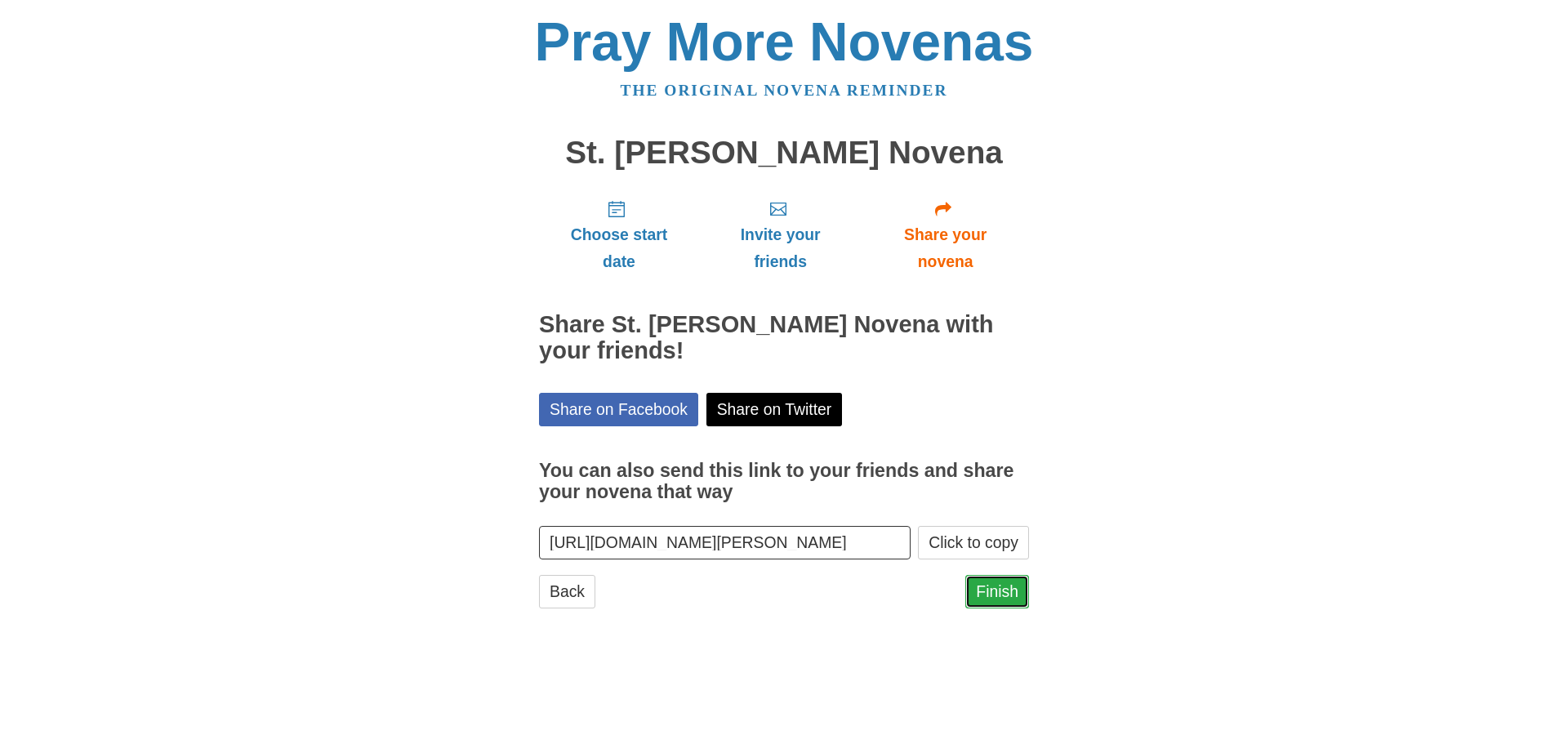
click at [996, 588] on link "Finish" at bounding box center [996, 591] width 64 height 33
